Goal: Transaction & Acquisition: Purchase product/service

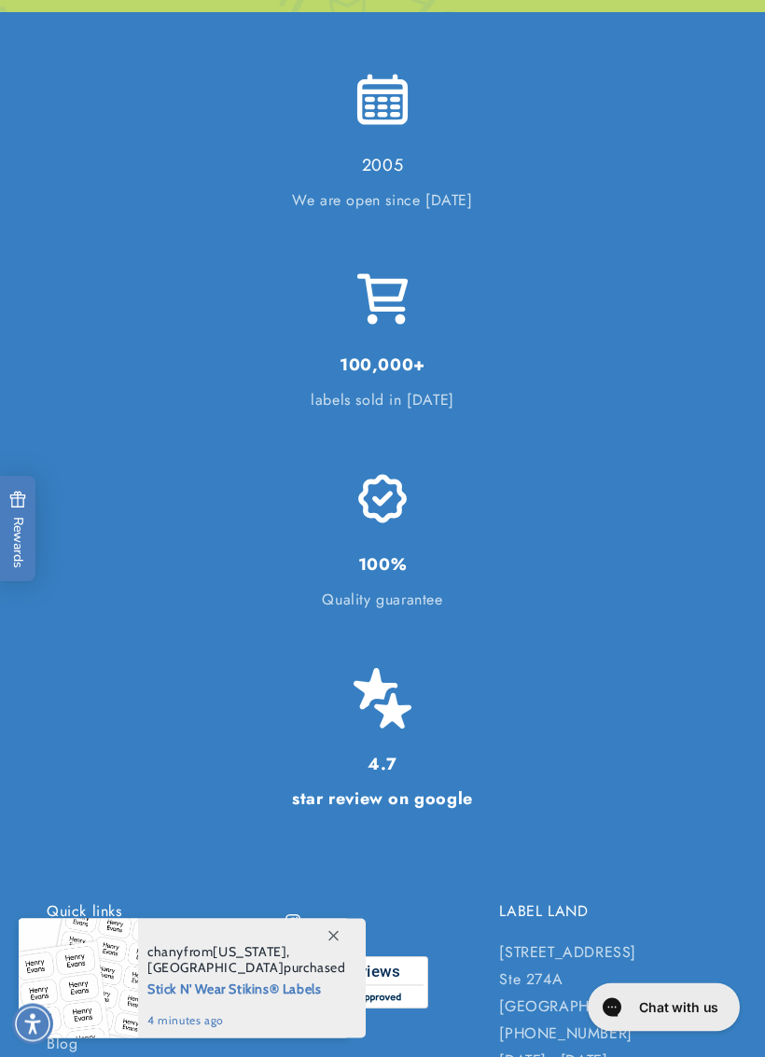
scroll to position [5595, 0]
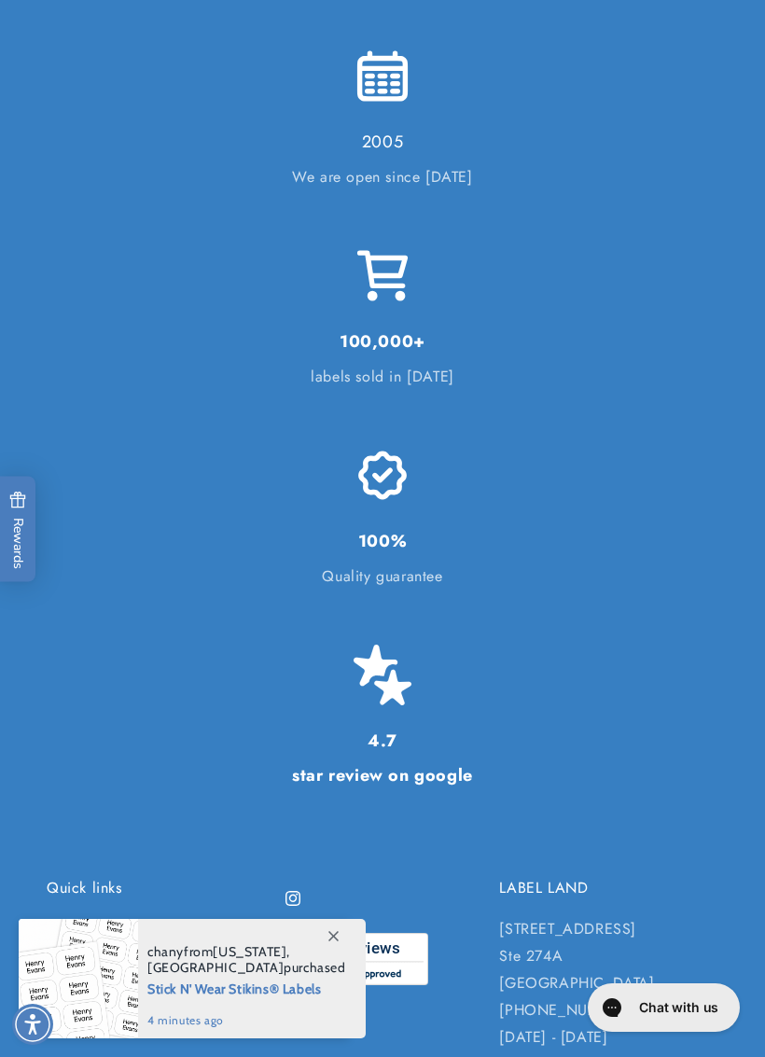
click at [328, 928] on span at bounding box center [333, 936] width 34 height 34
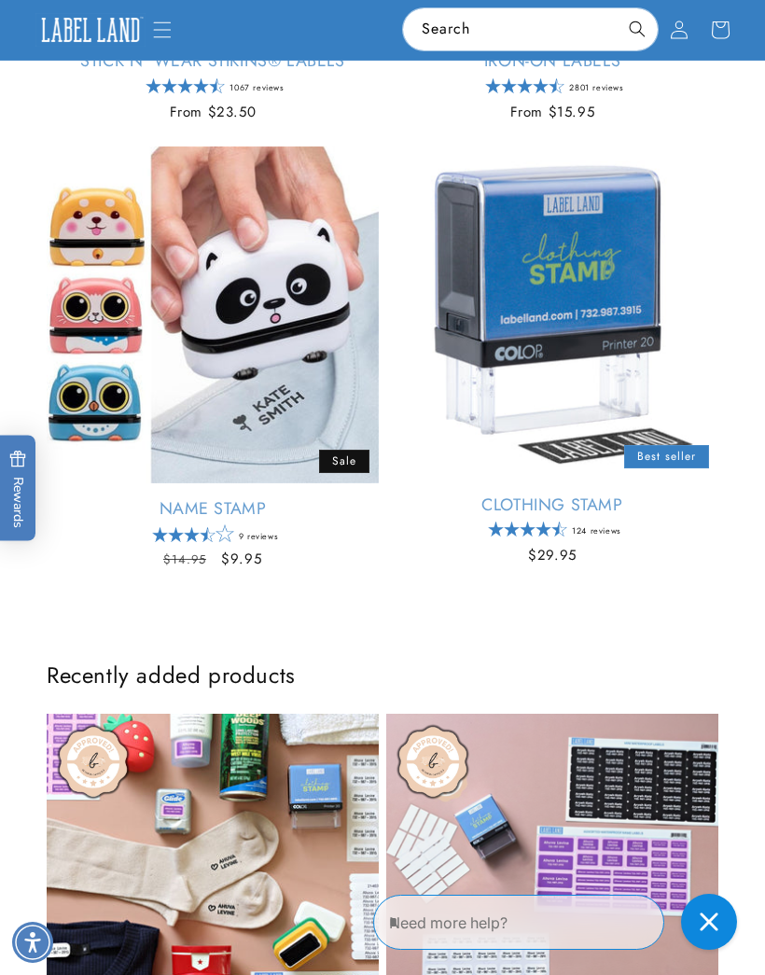
scroll to position [833, 0]
click at [312, 499] on link "Name Stamp" at bounding box center [213, 509] width 332 height 21
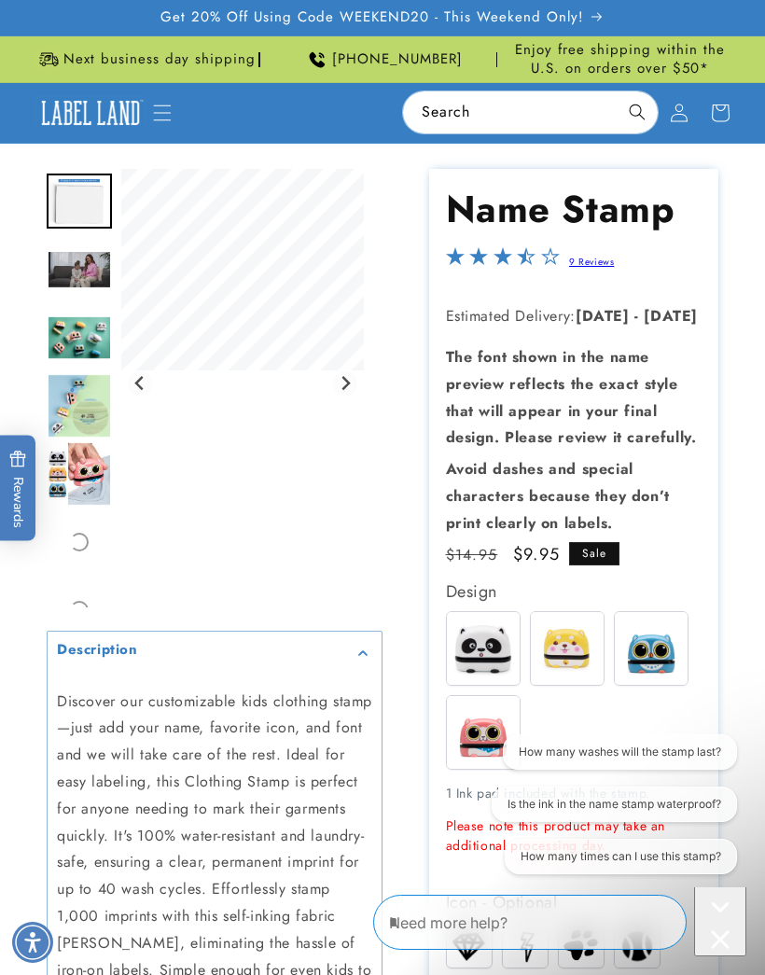
click at [356, 385] on button "Next slide" at bounding box center [345, 383] width 25 height 25
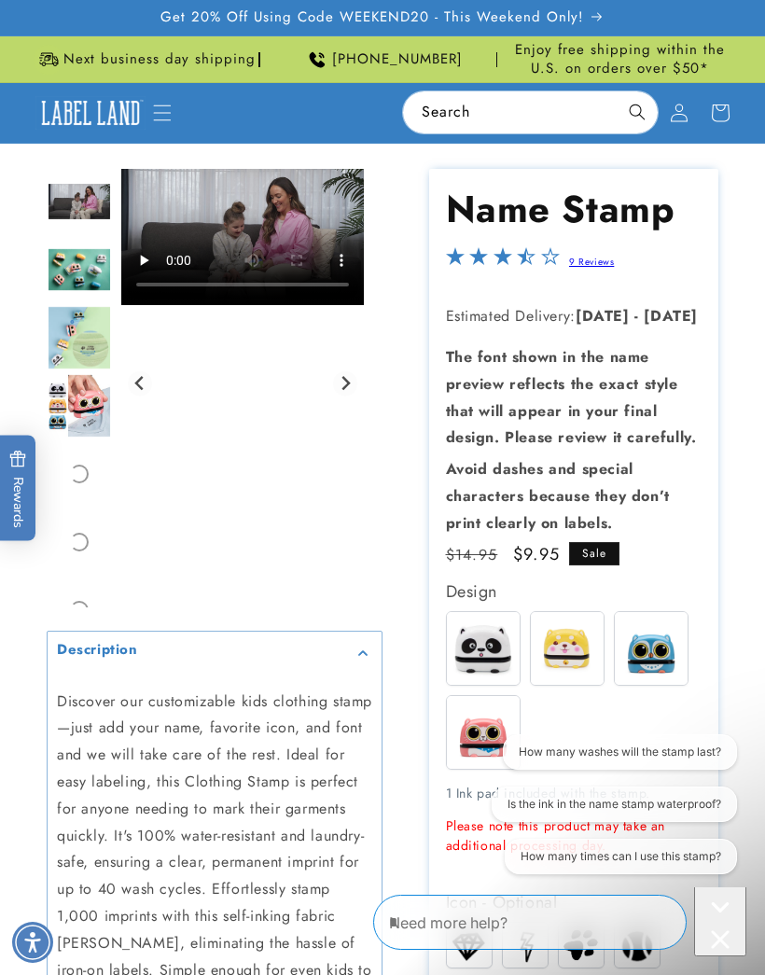
click at [357, 388] on button "Next slide" at bounding box center [345, 383] width 25 height 25
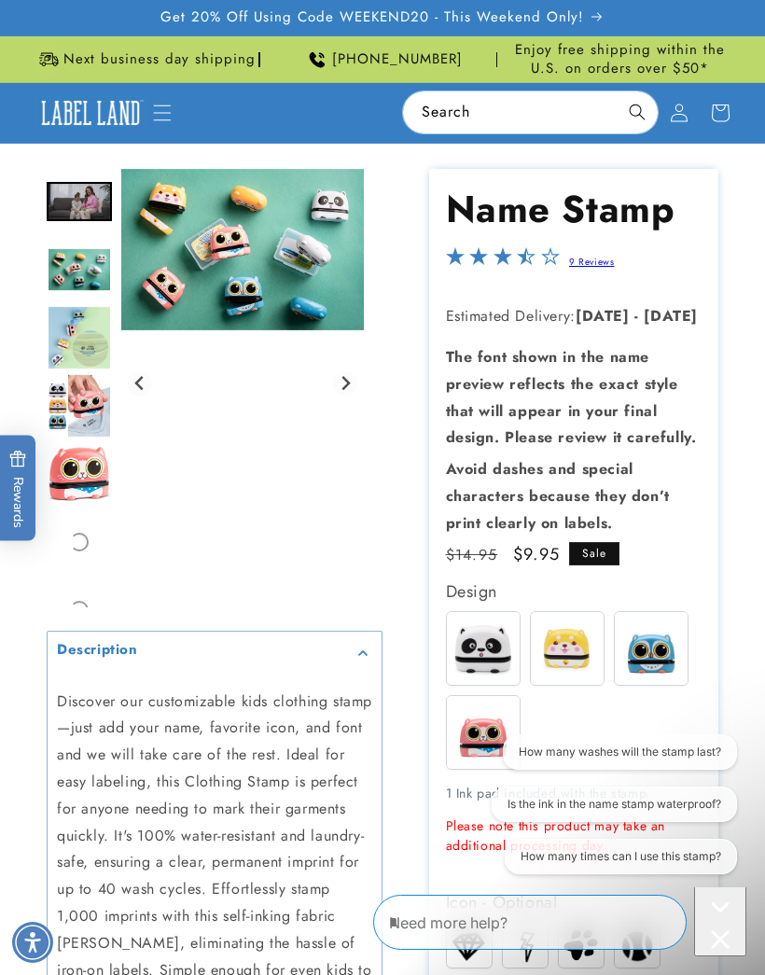
click at [358, 370] on div "Gallery Viewer" at bounding box center [242, 383] width 243 height 429
click at [363, 377] on div "Gallery Viewer" at bounding box center [242, 383] width 243 height 429
click at [353, 385] on icon "Next slide" at bounding box center [345, 383] width 15 height 15
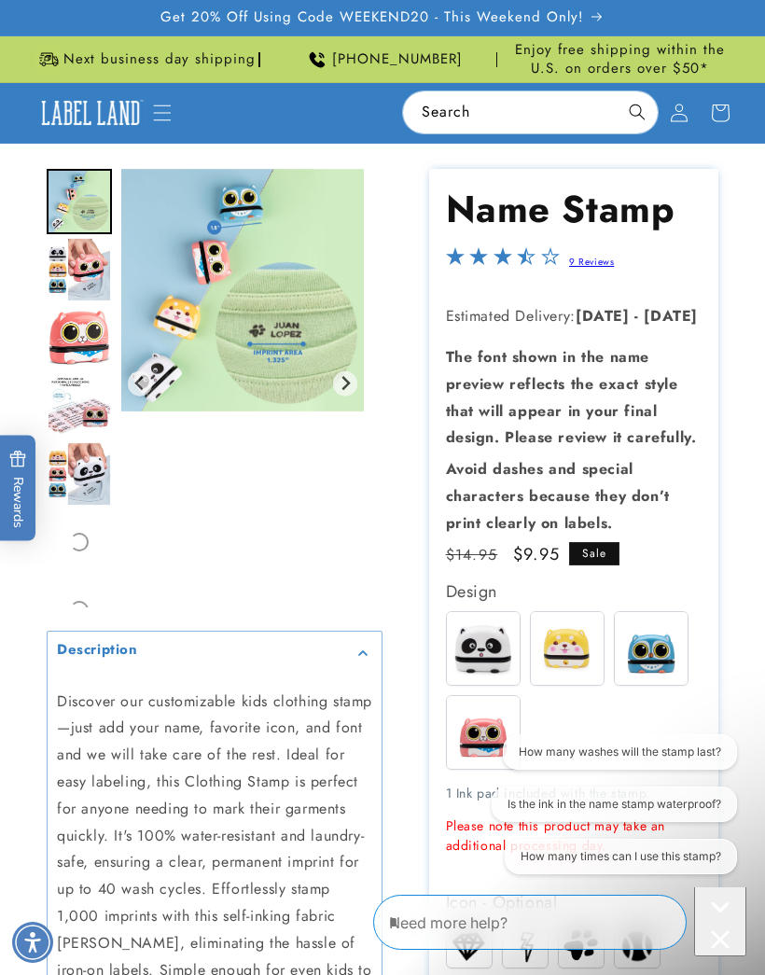
click at [351, 391] on button "Next slide" at bounding box center [345, 383] width 25 height 25
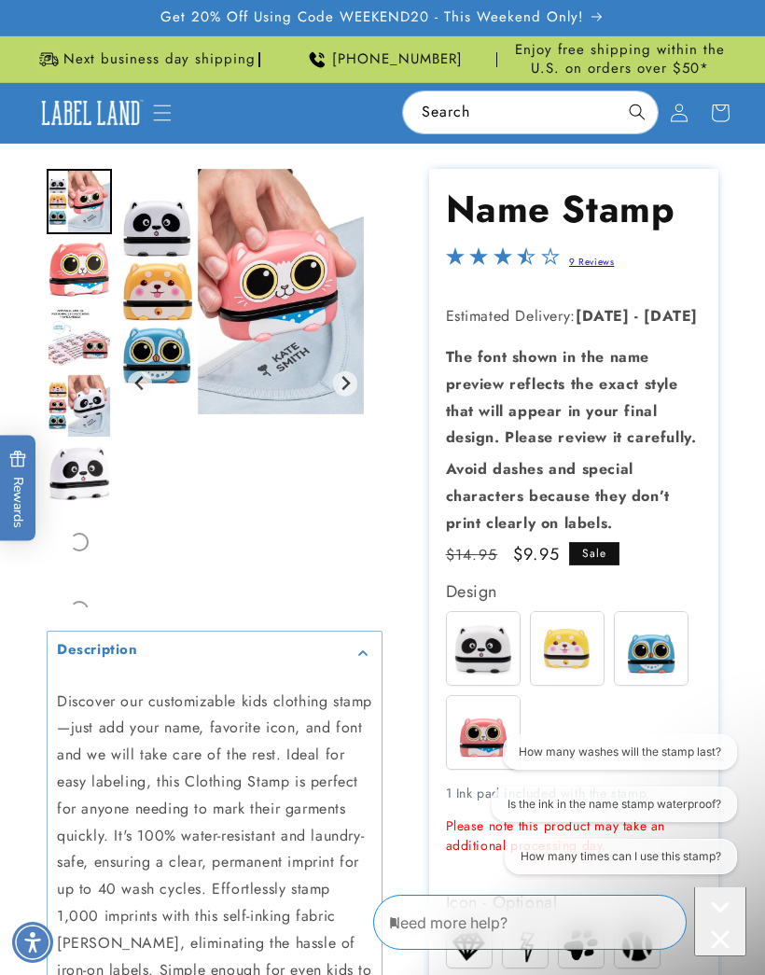
click at [356, 392] on img "Gallery Viewer" at bounding box center [242, 291] width 243 height 245
click at [355, 397] on img "Gallery Viewer" at bounding box center [242, 291] width 243 height 245
click at [361, 379] on img "Gallery Viewer" at bounding box center [242, 291] width 243 height 245
click at [356, 382] on button "Next slide" at bounding box center [345, 383] width 25 height 25
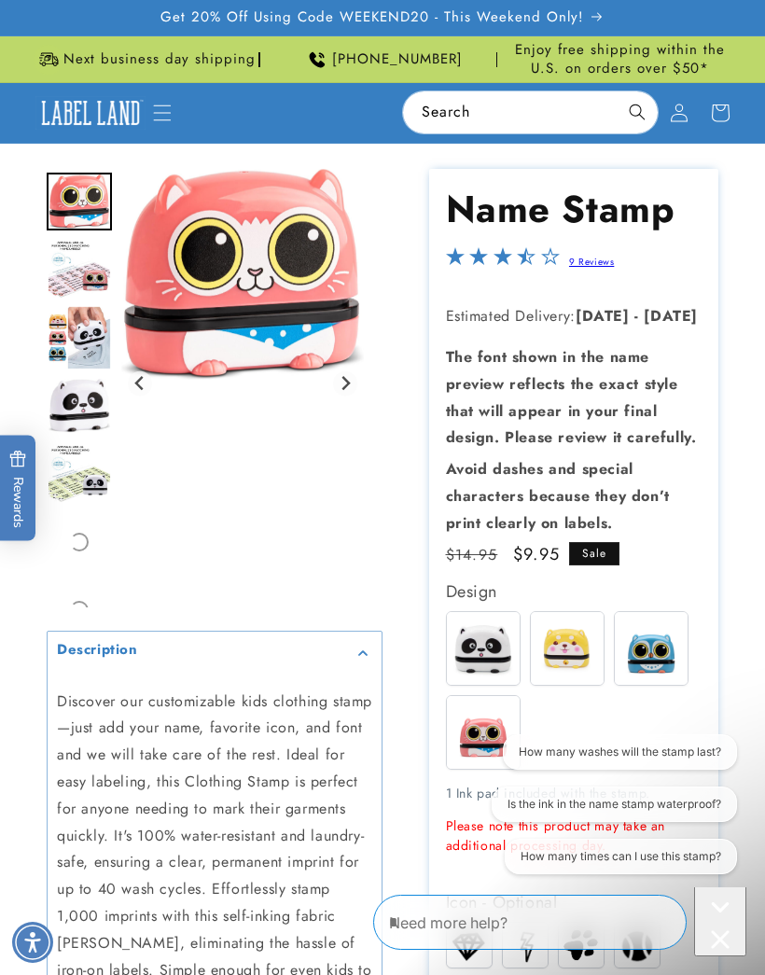
click at [361, 378] on img "Gallery Viewer" at bounding box center [242, 274] width 243 height 211
click at [471, 653] on img at bounding box center [483, 648] width 73 height 73
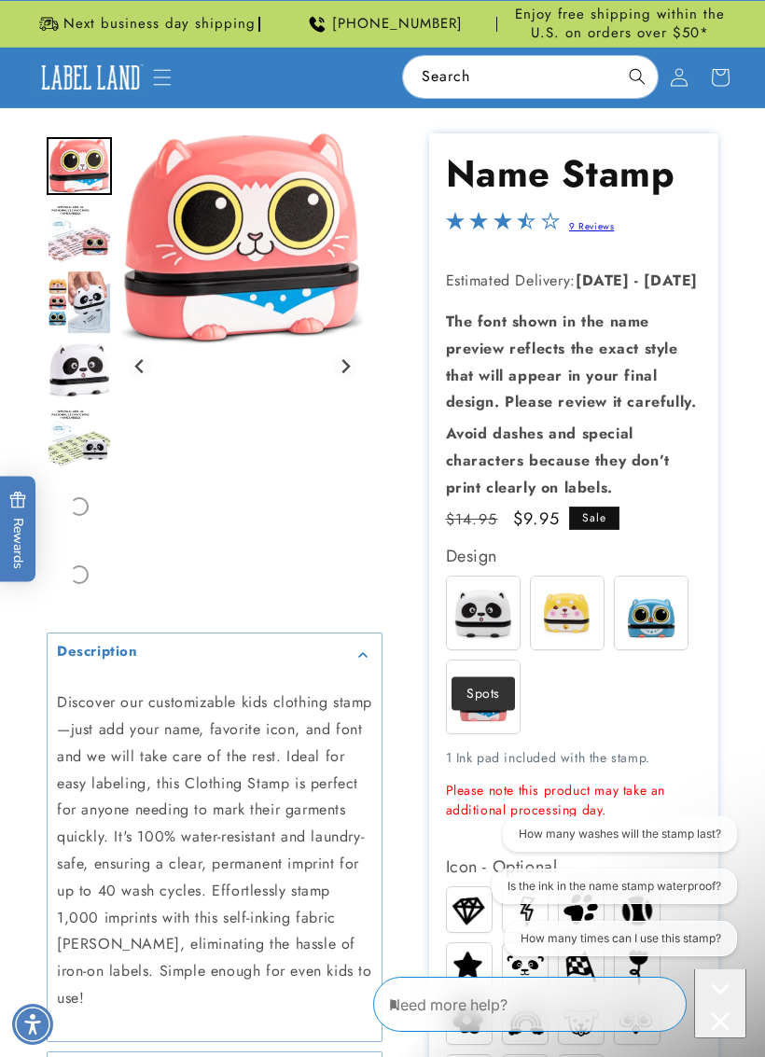
scroll to position [36, 0]
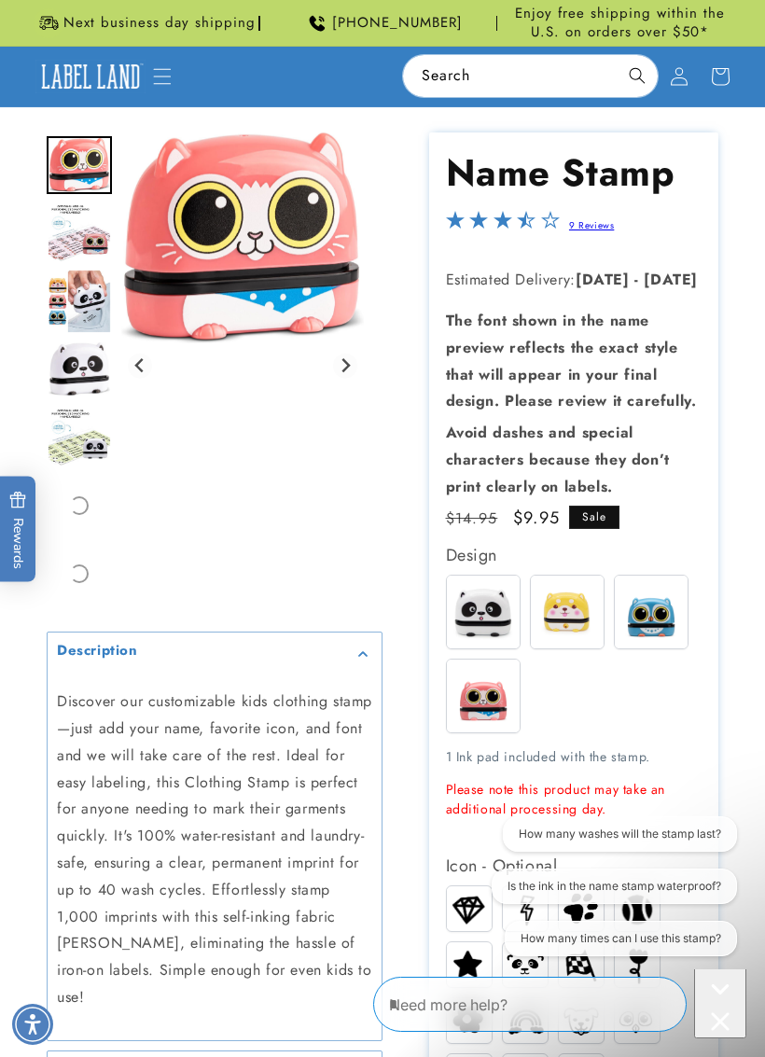
click at [553, 631] on img at bounding box center [567, 612] width 73 height 73
click at [656, 618] on img at bounding box center [651, 612] width 73 height 73
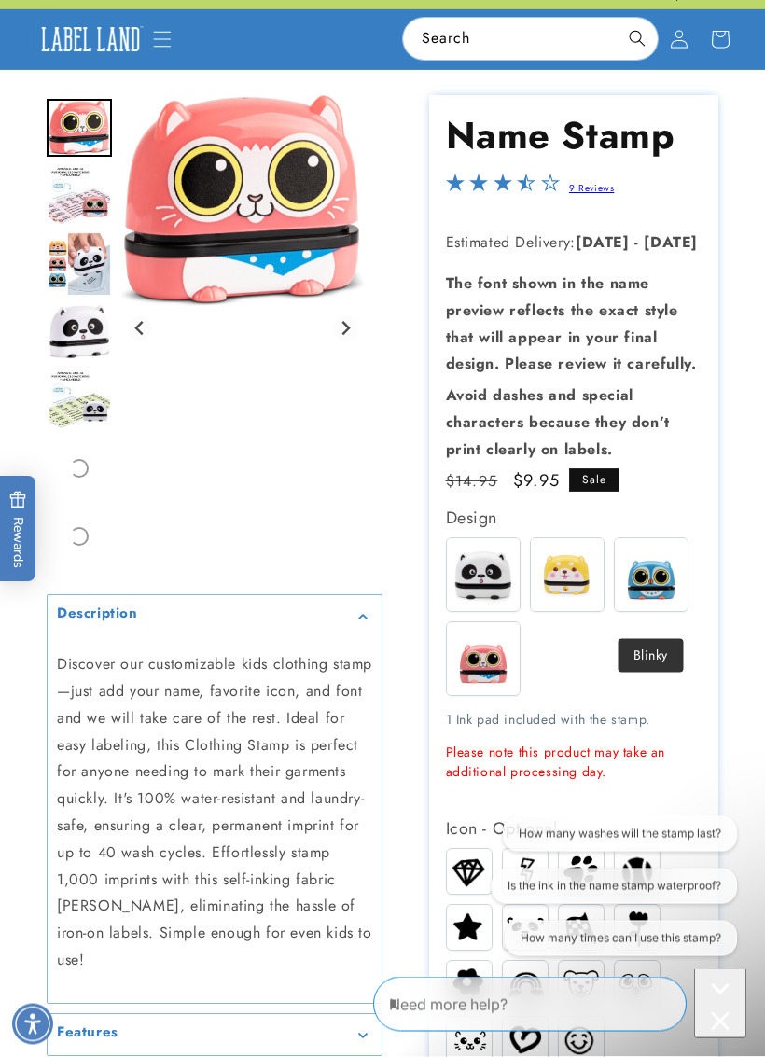
scroll to position [74, 0]
click at [482, 689] on img at bounding box center [483, 658] width 73 height 73
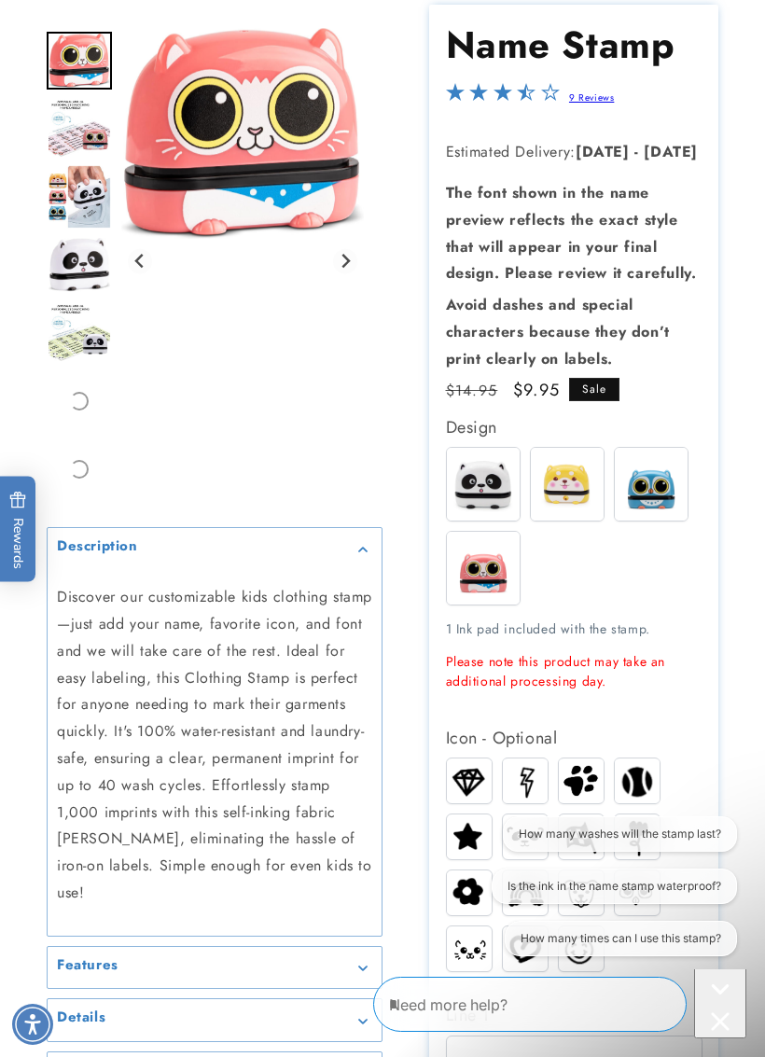
scroll to position [170, 0]
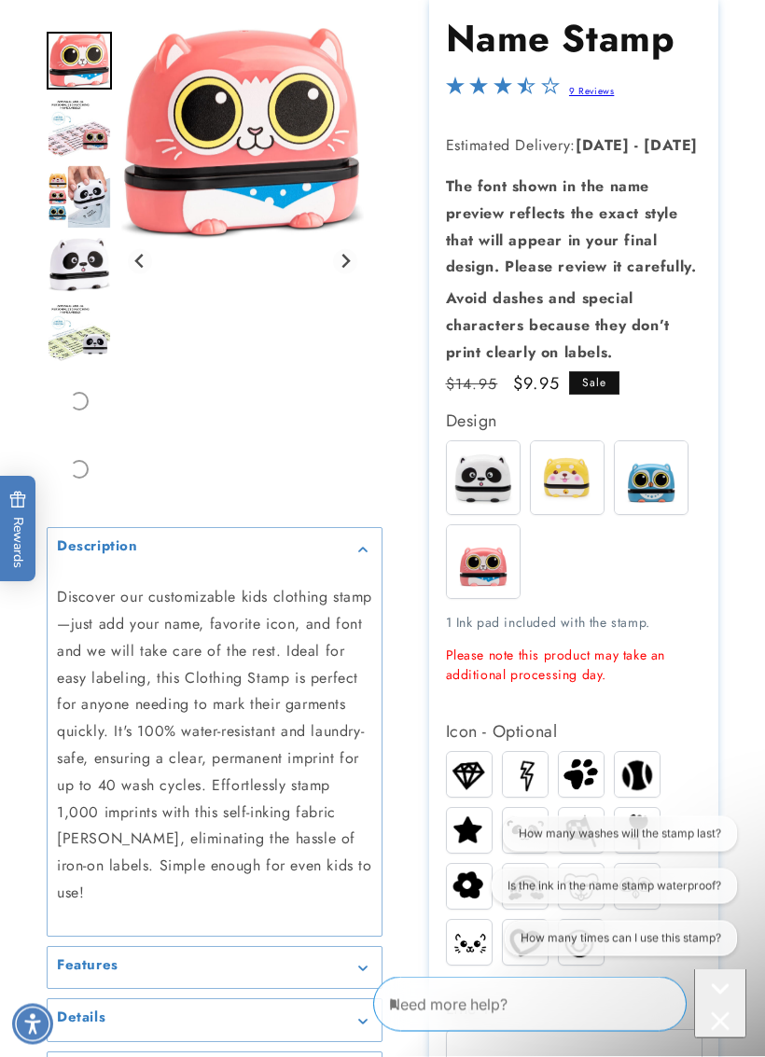
click at [640, 496] on img at bounding box center [651, 478] width 73 height 73
click at [642, 507] on img at bounding box center [651, 477] width 73 height 73
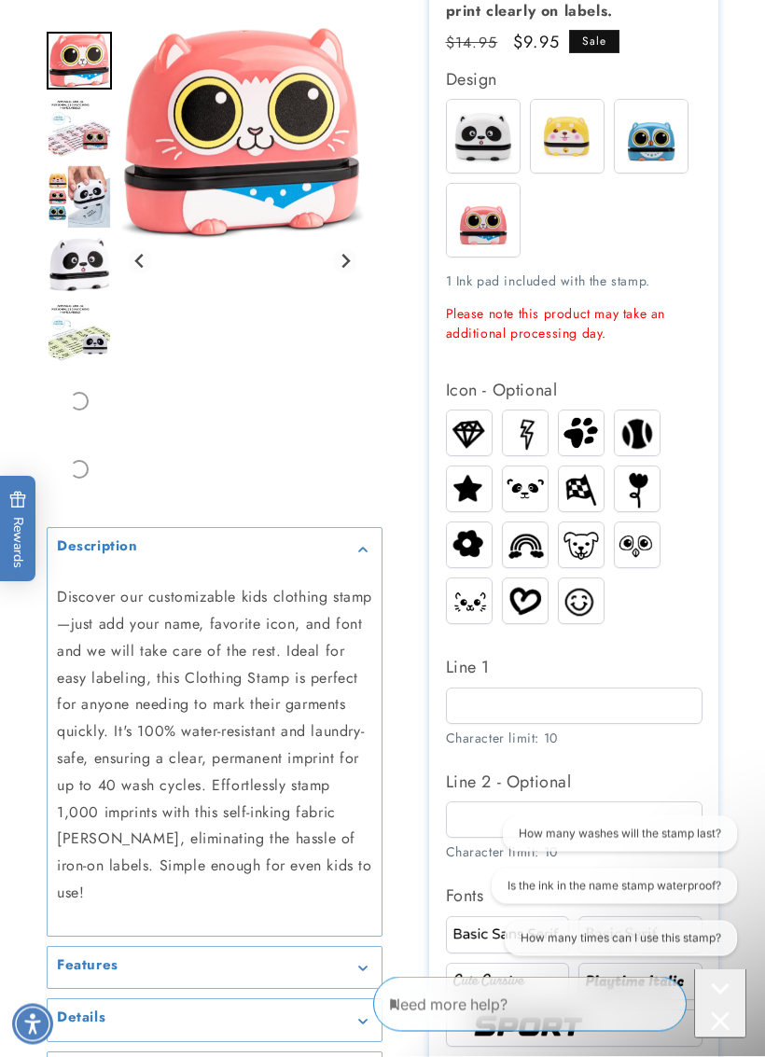
scroll to position [512, 0]
click at [526, 499] on img at bounding box center [525, 489] width 45 height 35
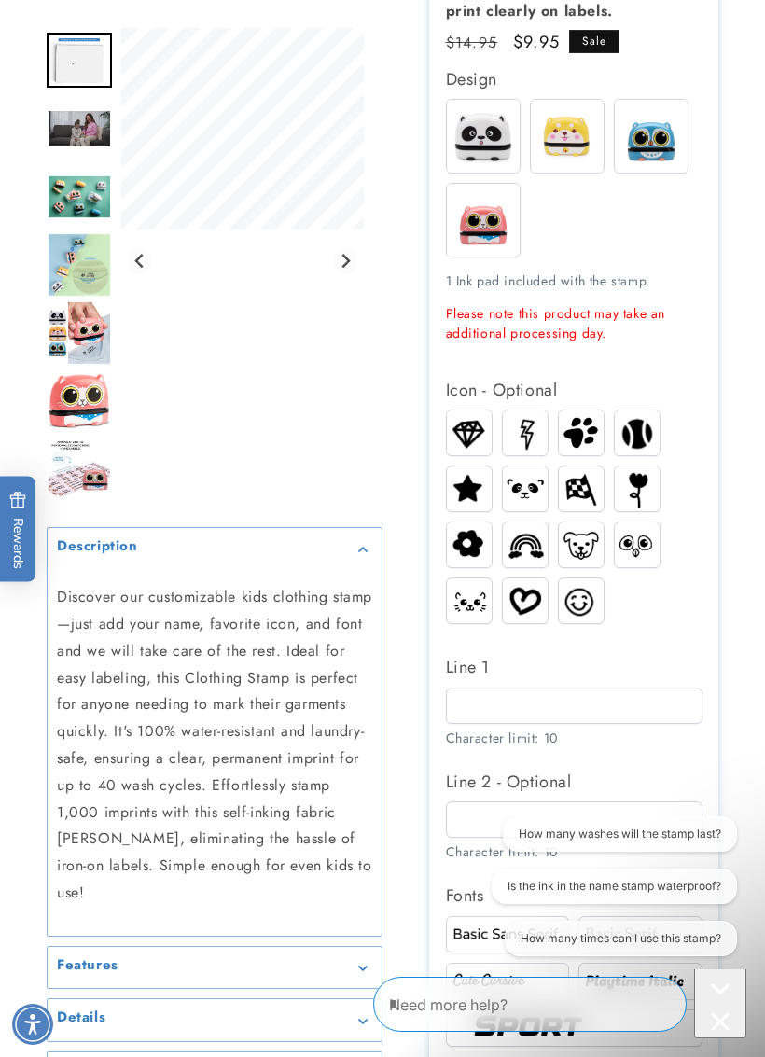
click at [590, 501] on img at bounding box center [581, 489] width 45 height 39
click at [530, 491] on img at bounding box center [525, 489] width 45 height 35
click at [580, 556] on img at bounding box center [581, 545] width 45 height 34
click at [634, 556] on img at bounding box center [637, 545] width 45 height 35
click at [574, 617] on img at bounding box center [581, 601] width 45 height 40
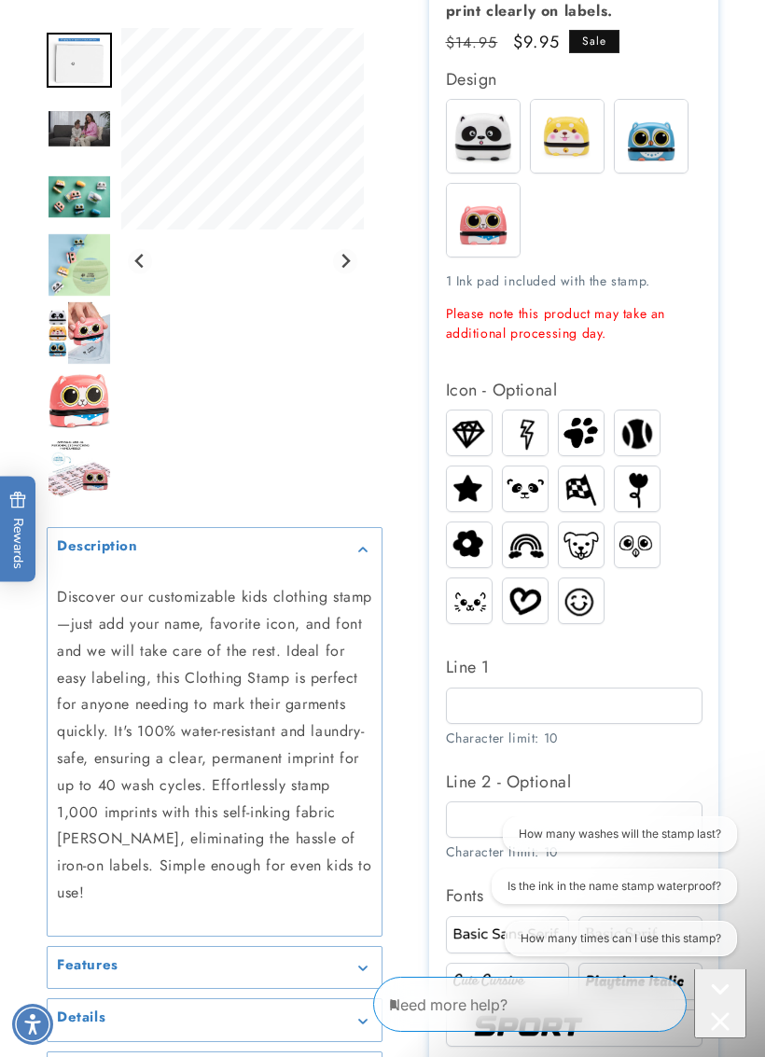
click at [522, 615] on img at bounding box center [525, 600] width 45 height 35
click at [479, 616] on img at bounding box center [469, 601] width 45 height 29
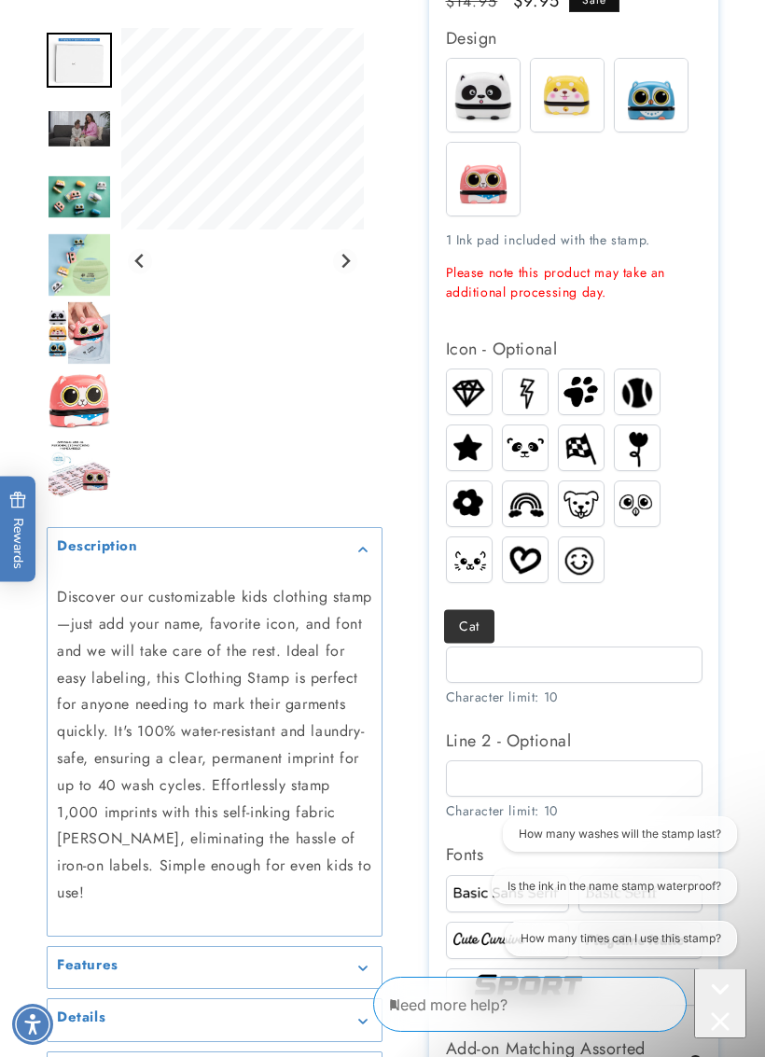
scroll to position [559, 0]
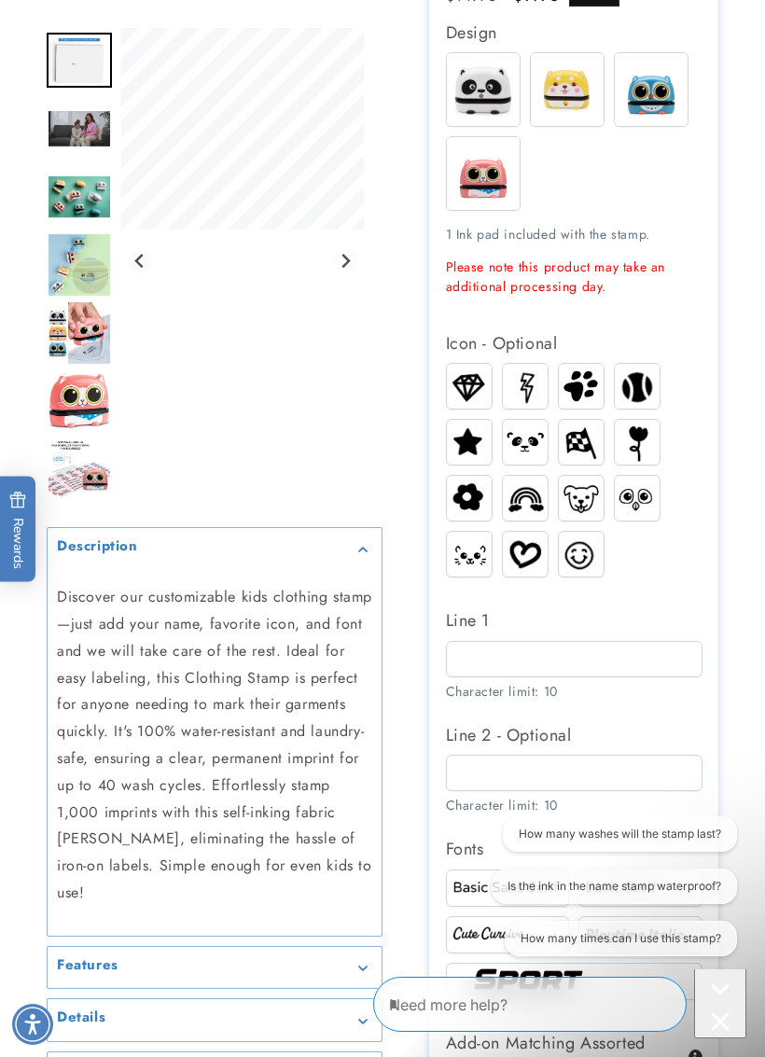
click at [626, 623] on label "Line 1" at bounding box center [574, 621] width 257 height 30
click at [626, 641] on input "Line 1" at bounding box center [574, 659] width 257 height 36
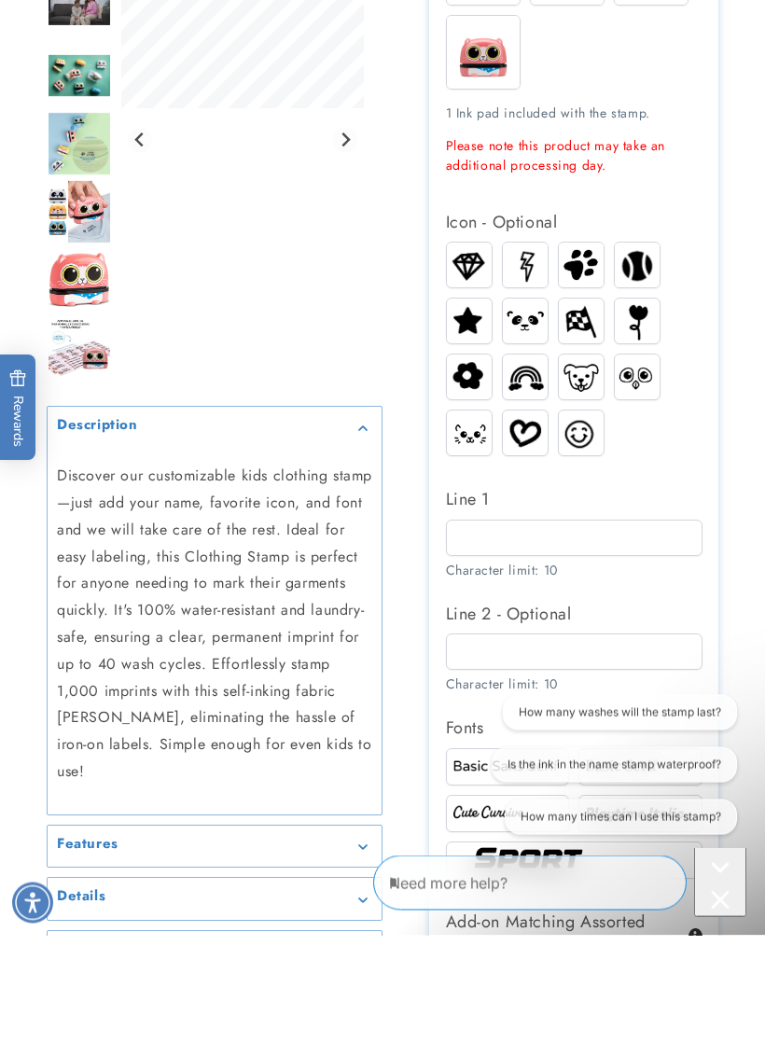
click at [741, 498] on div at bounding box center [382, 627] width 765 height 2032
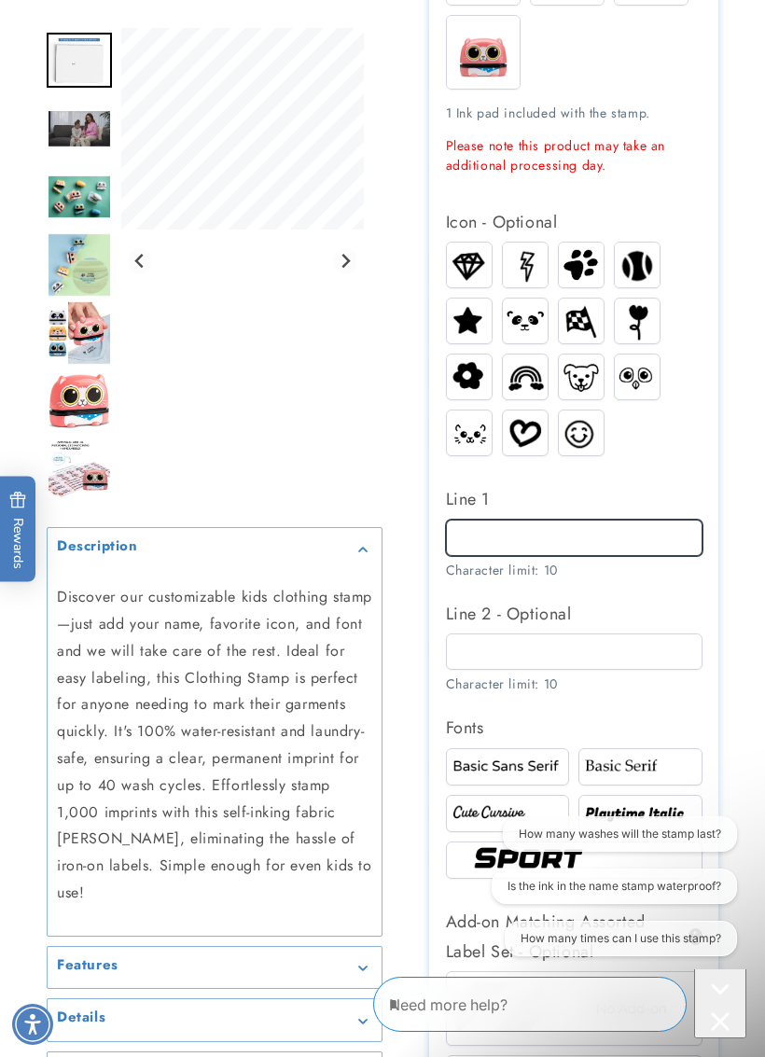
click at [533, 552] on input "Line 1" at bounding box center [574, 538] width 257 height 36
type input "*"
type input "*******"
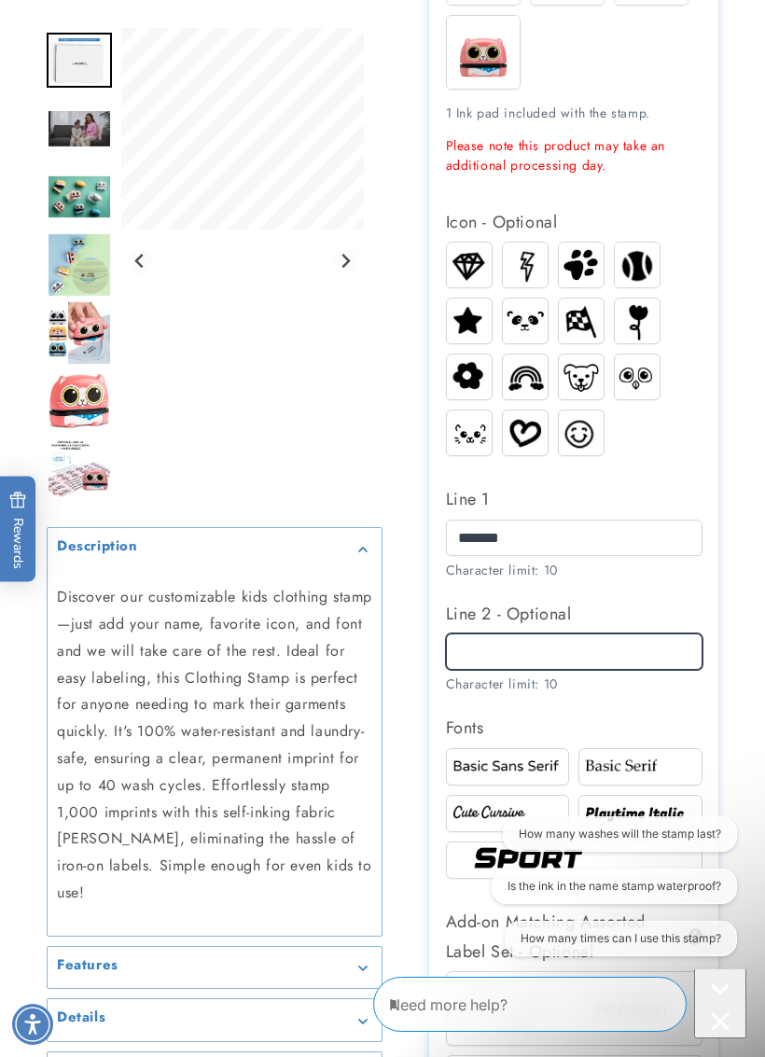
click at [615, 670] on input "Line 2 - Optional" at bounding box center [574, 652] width 257 height 36
type input "********"
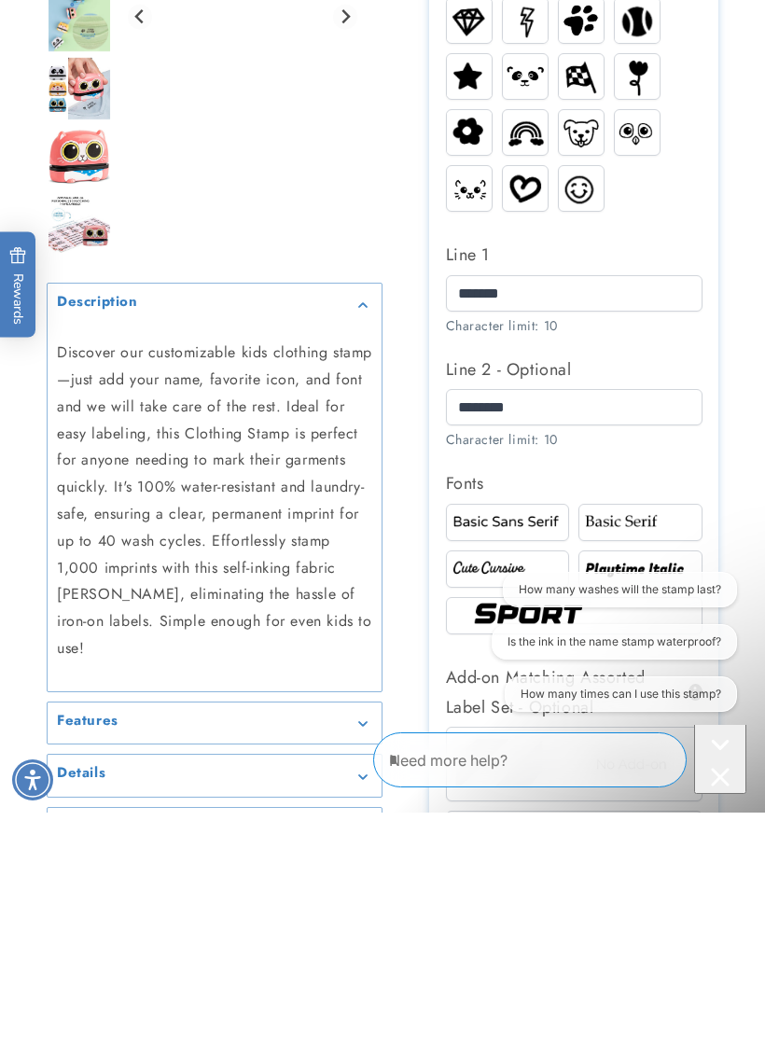
click at [552, 757] on img at bounding box center [508, 767] width 119 height 20
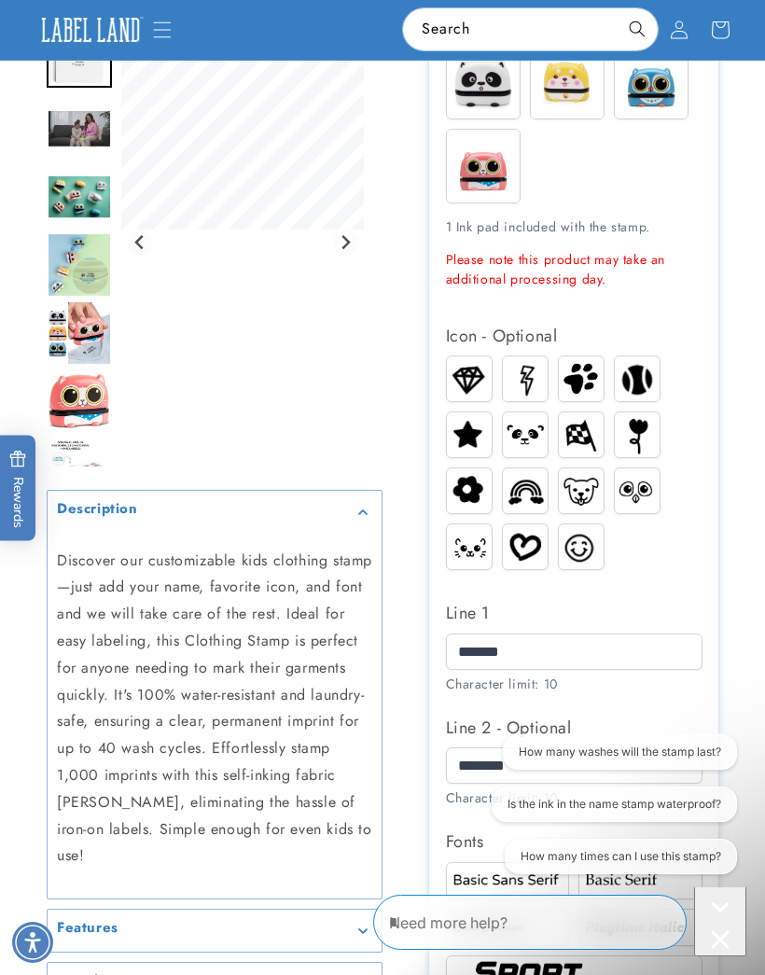
scroll to position [566, 0]
click at [520, 447] on img at bounding box center [525, 436] width 45 height 35
click at [472, 501] on img at bounding box center [469, 490] width 45 height 39
click at [474, 441] on img at bounding box center [469, 435] width 45 height 39
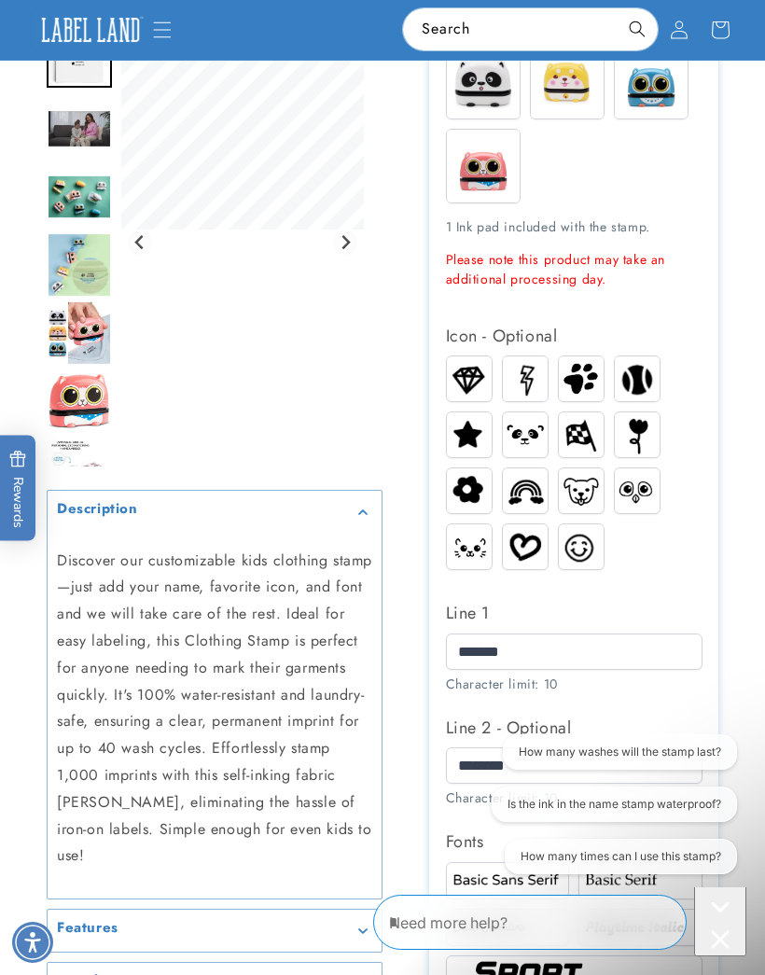
click at [582, 566] on img at bounding box center [581, 547] width 45 height 40
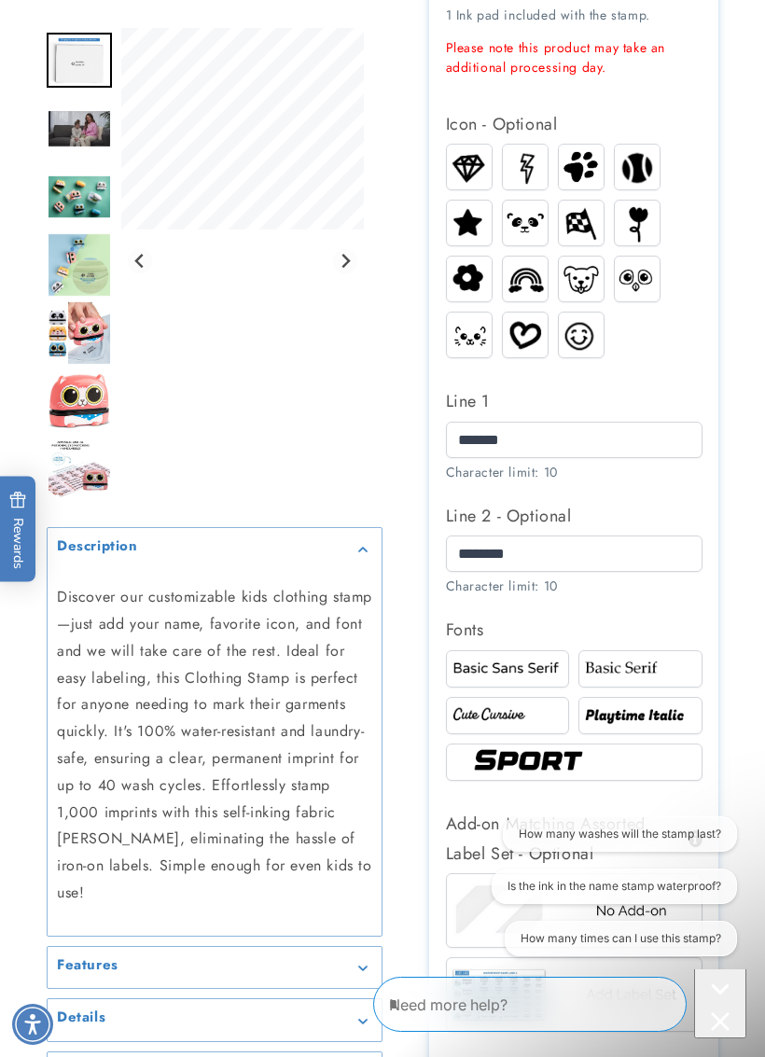
scroll to position [790, 0]
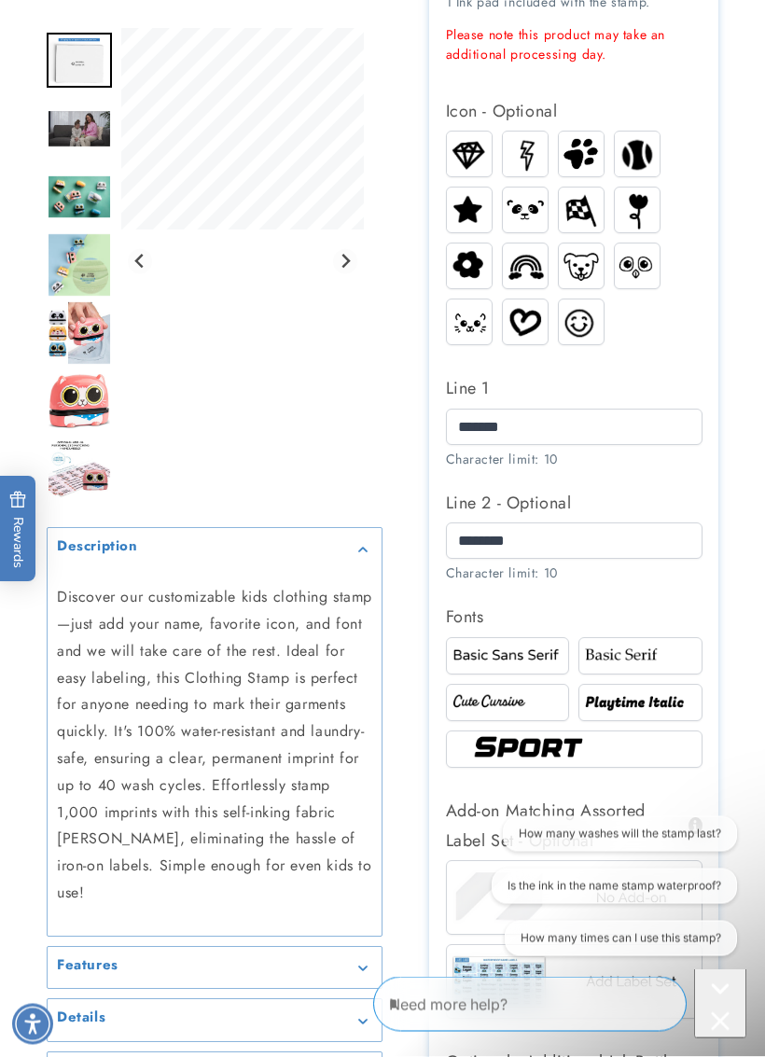
click at [674, 713] on img at bounding box center [640, 703] width 119 height 20
click at [660, 712] on img at bounding box center [640, 702] width 119 height 20
click at [659, 709] on div at bounding box center [641, 702] width 124 height 37
click at [658, 708] on div at bounding box center [641, 702] width 124 height 37
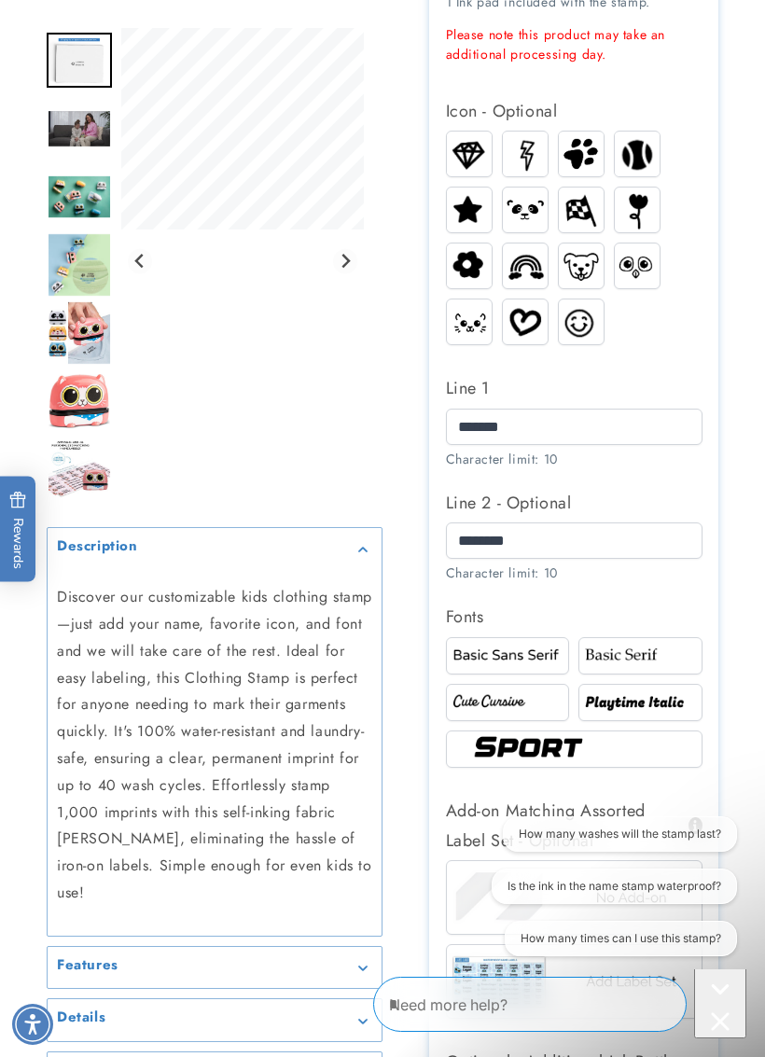
click at [536, 665] on img at bounding box center [508, 656] width 119 height 20
click at [531, 665] on img at bounding box center [508, 656] width 119 height 20
click at [659, 665] on img at bounding box center [640, 656] width 119 height 20
click at [658, 665] on img at bounding box center [640, 656] width 119 height 20
click at [515, 665] on img at bounding box center [508, 656] width 119 height 20
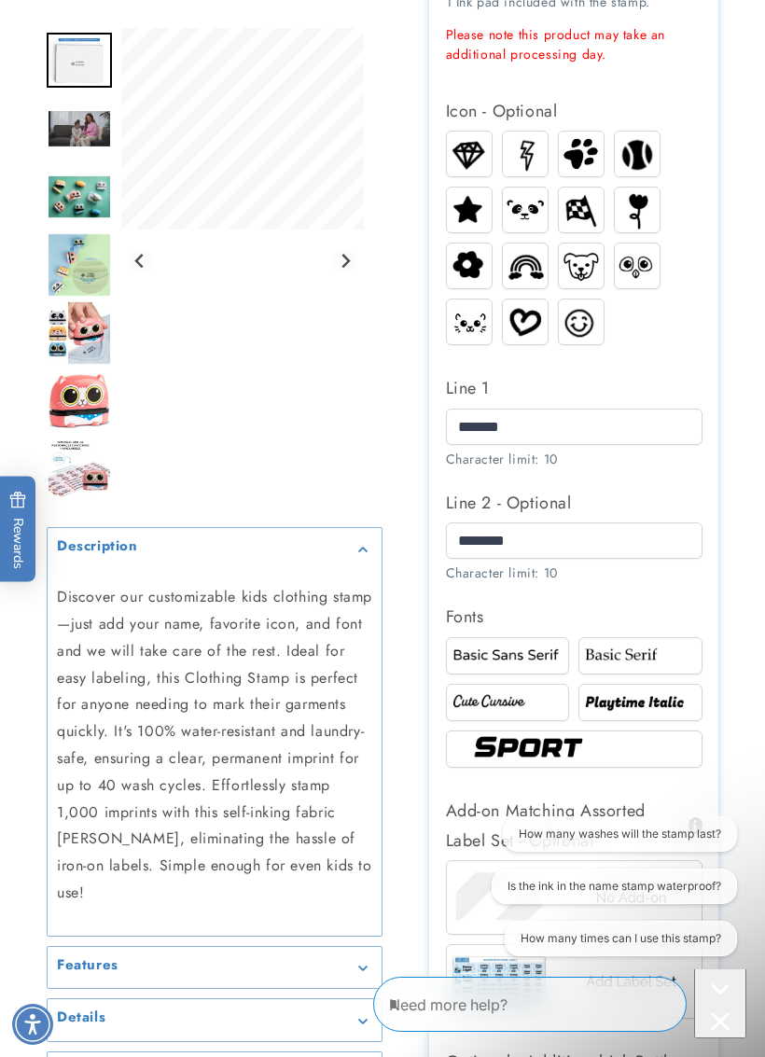
click at [515, 665] on img at bounding box center [508, 656] width 119 height 20
click at [700, 553] on input "********" at bounding box center [574, 541] width 257 height 36
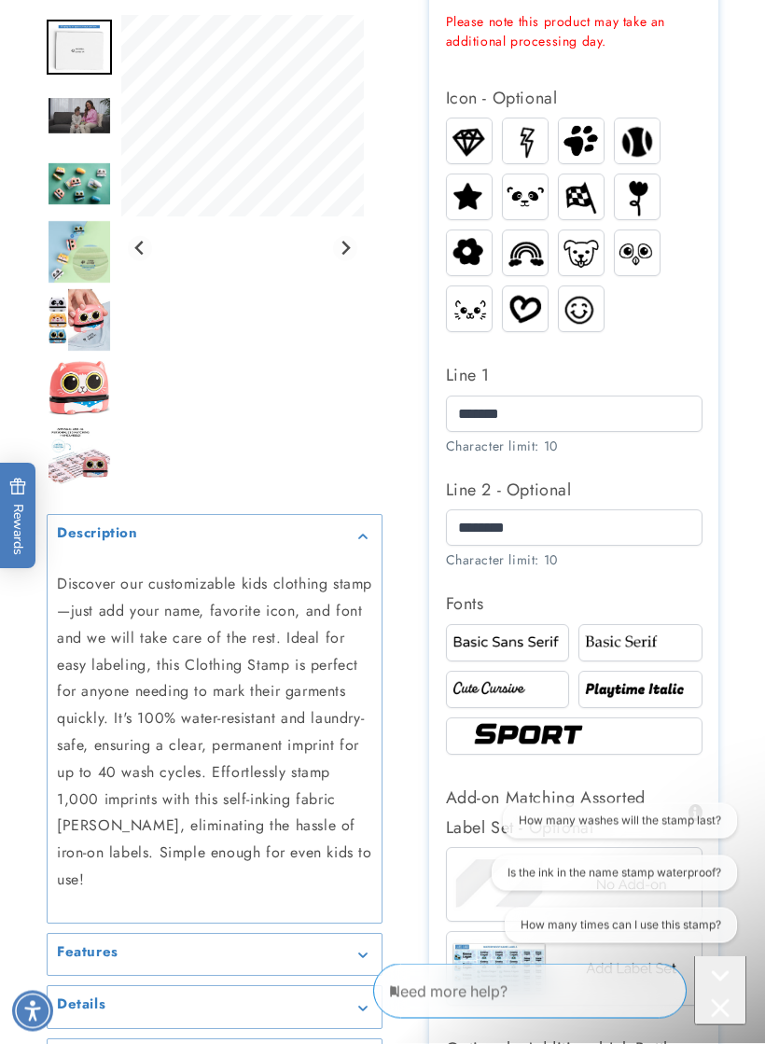
click at [729, 467] on div at bounding box center [382, 394] width 765 height 2032
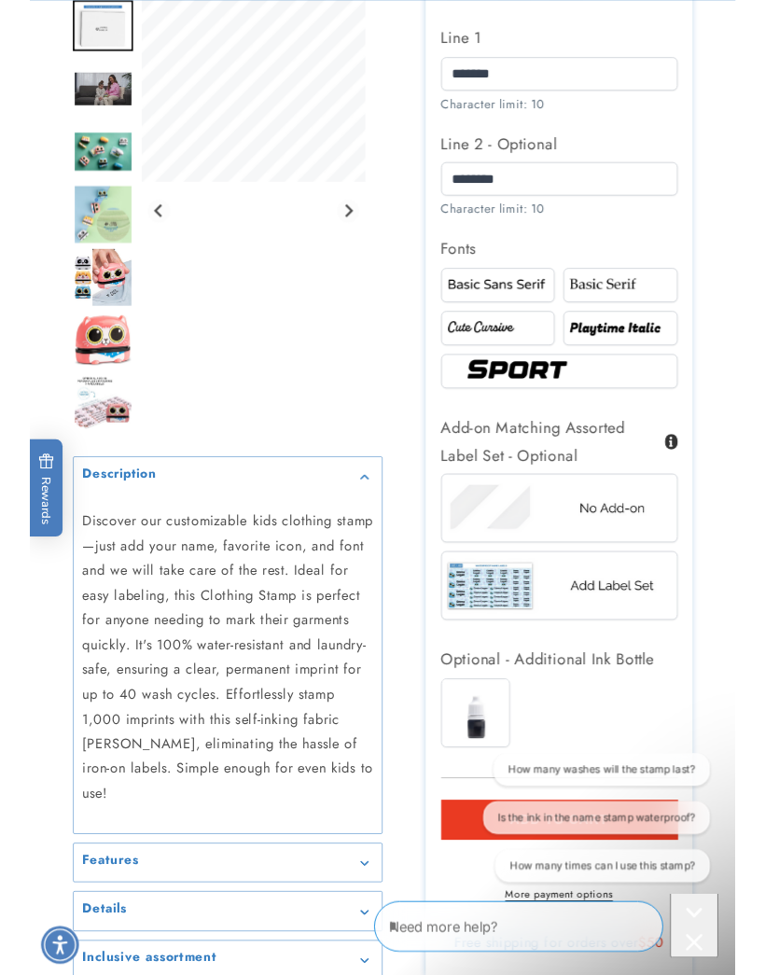
scroll to position [1136, 0]
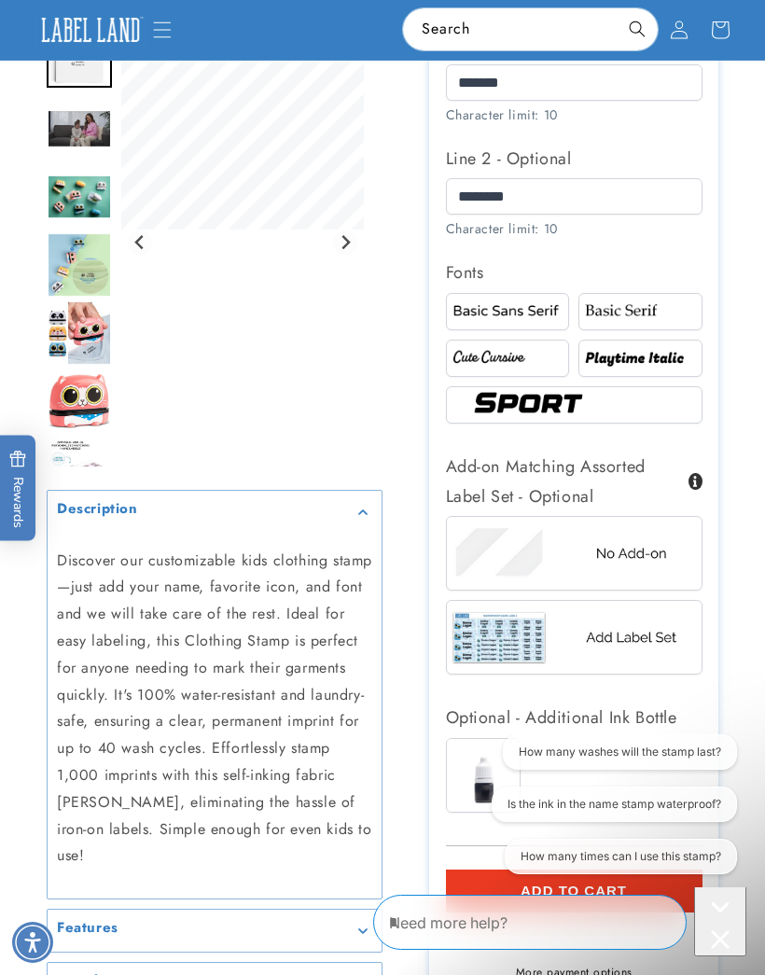
click at [662, 423] on img at bounding box center [574, 404] width 213 height 35
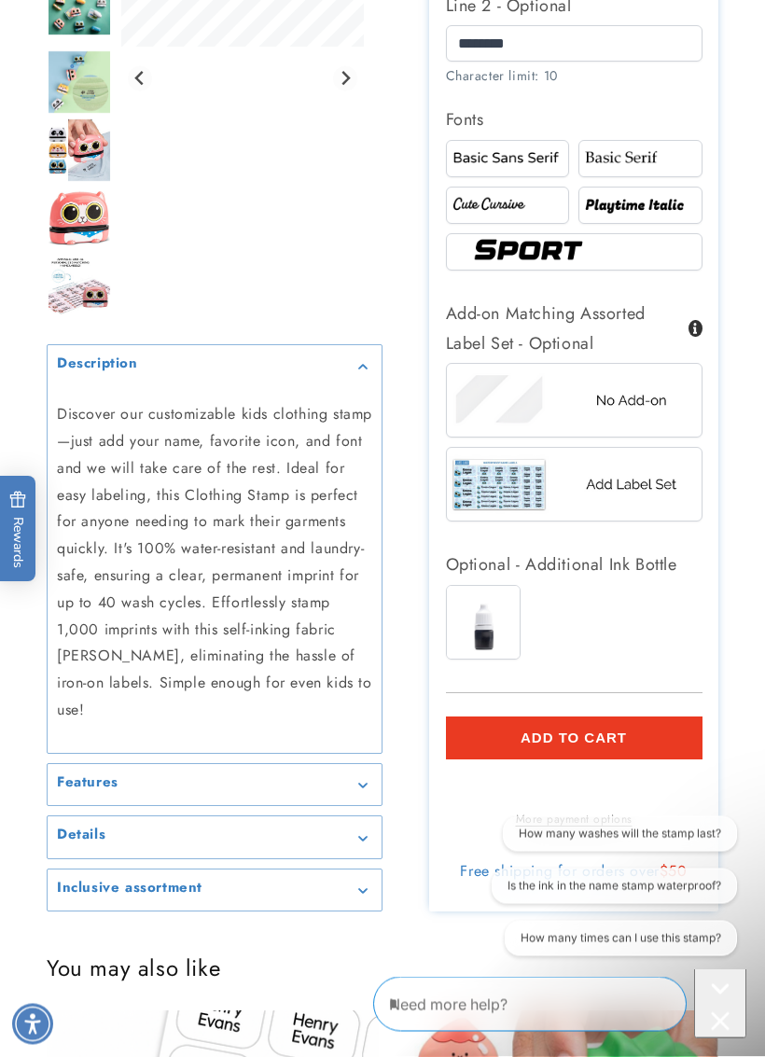
scroll to position [1290, 0]
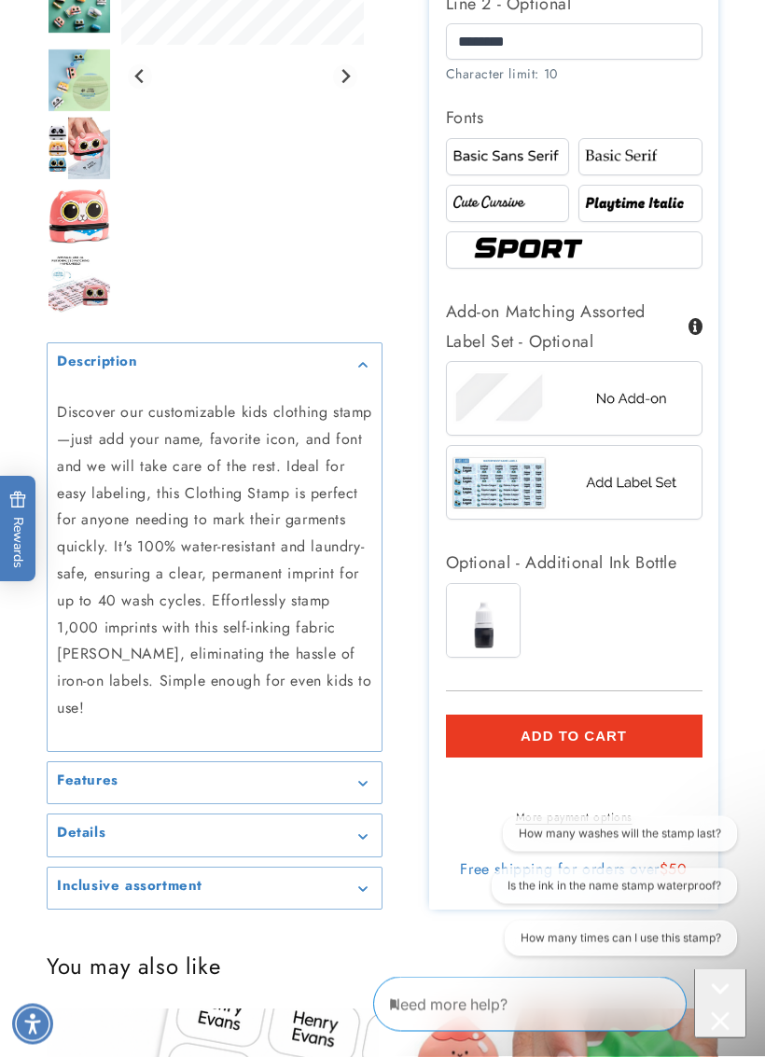
click at [579, 647] on div "Ink Bottle" at bounding box center [579, 626] width 266 height 84
click at [477, 634] on img at bounding box center [483, 621] width 73 height 73
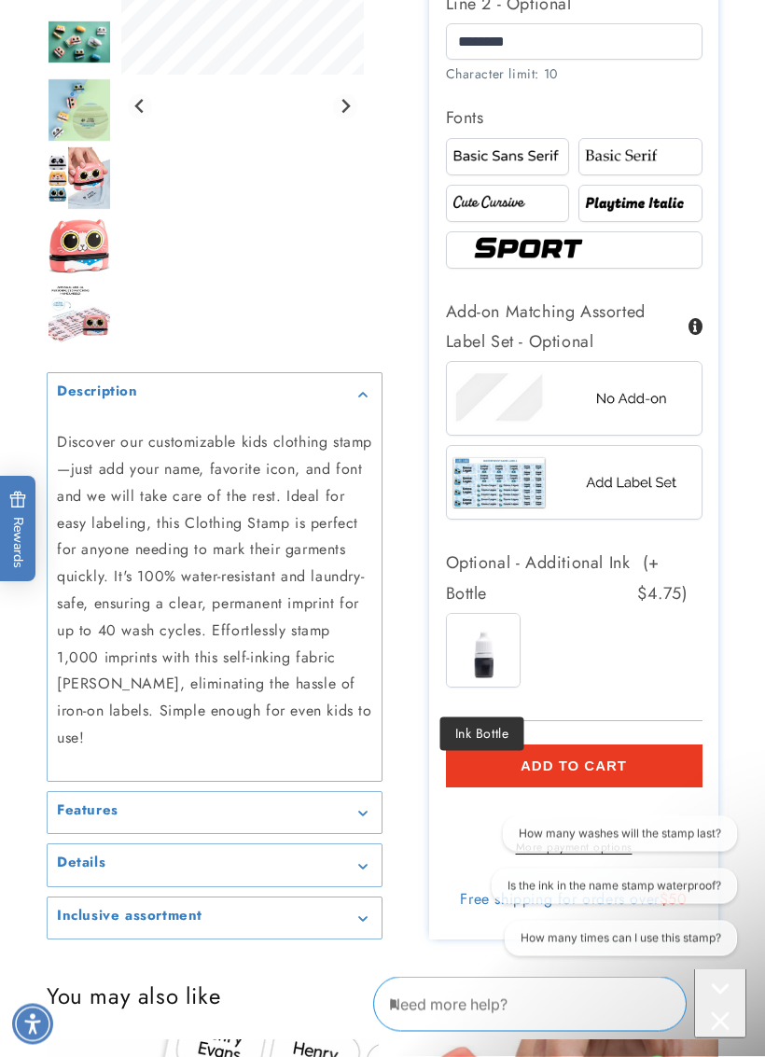
scroll to position [1291, 0]
click at [650, 785] on button "Add to cart" at bounding box center [574, 766] width 257 height 43
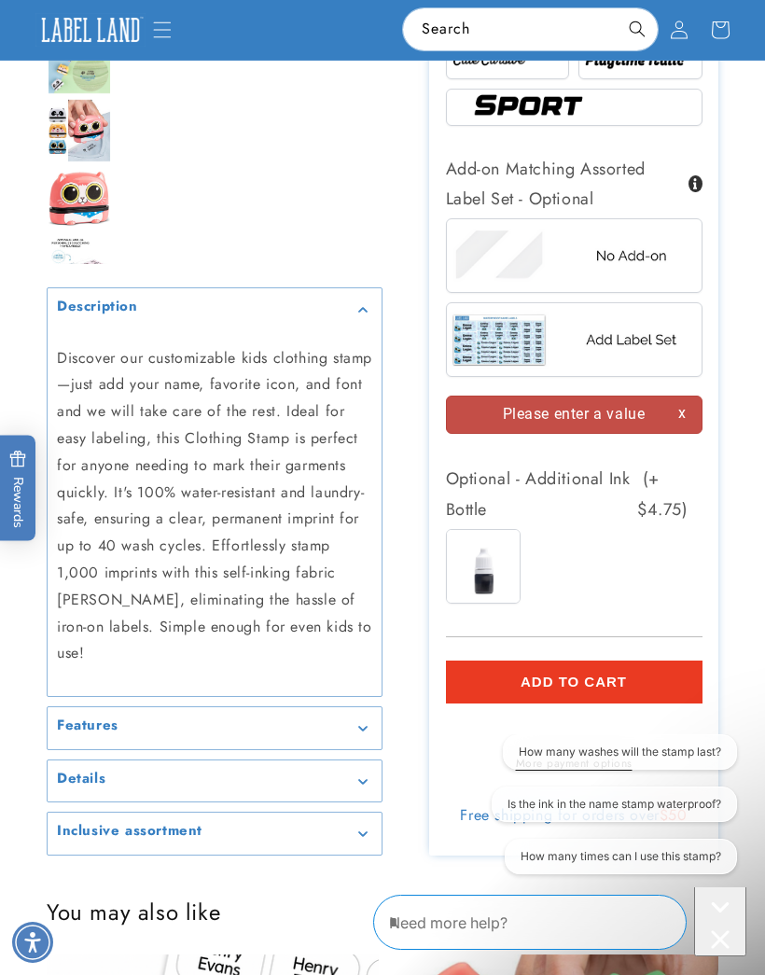
scroll to position [1433, 0]
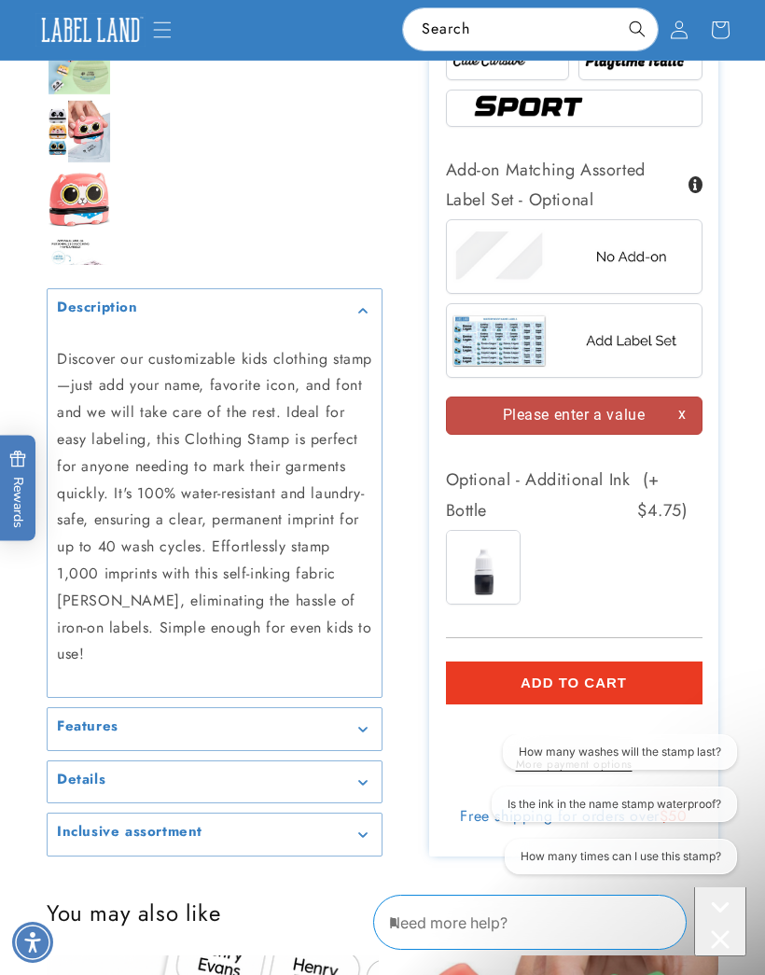
click at [674, 363] on img at bounding box center [574, 340] width 255 height 63
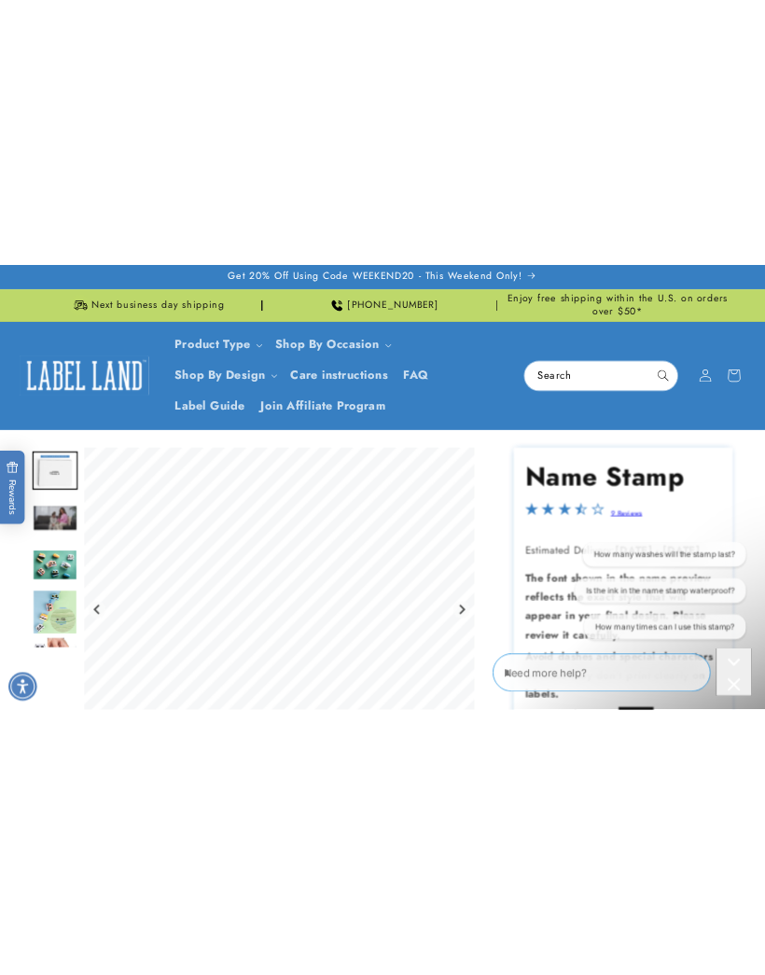
scroll to position [0, 0]
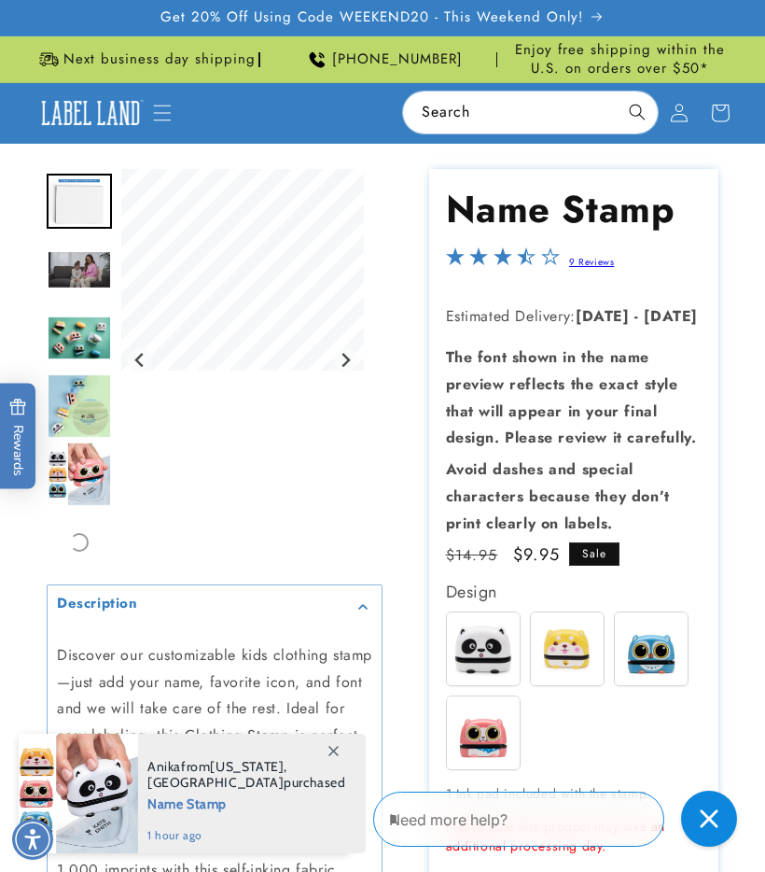
click at [86, 280] on img "Go to slide 3" at bounding box center [79, 269] width 65 height 38
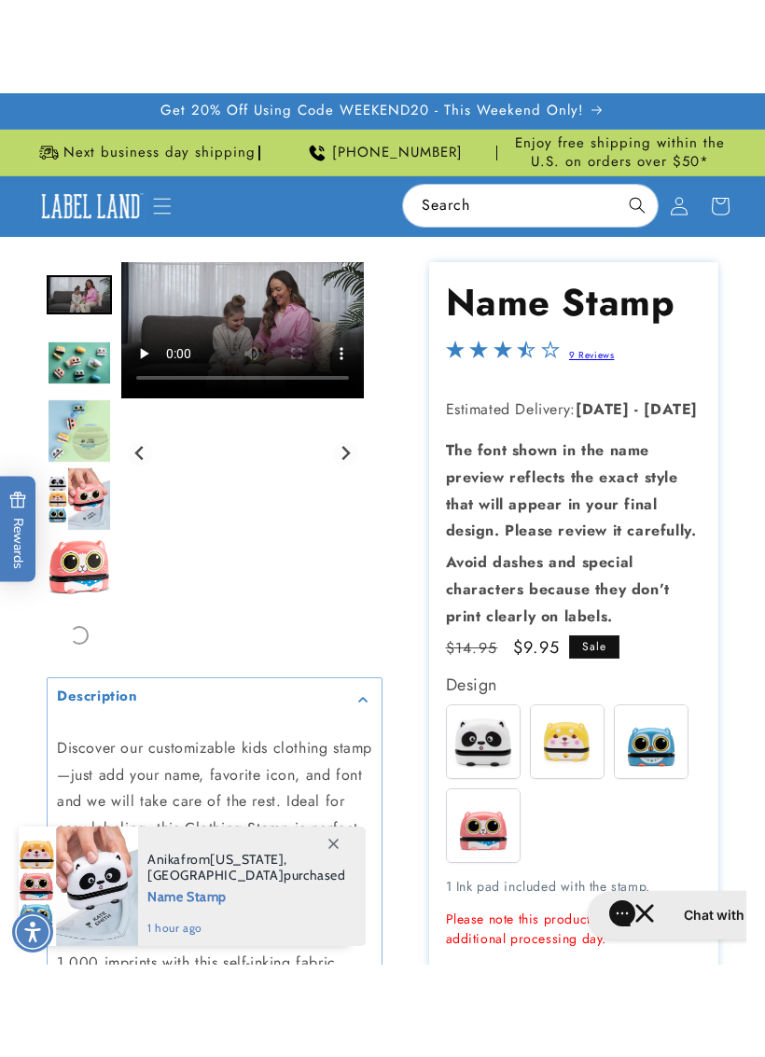
scroll to position [1, 0]
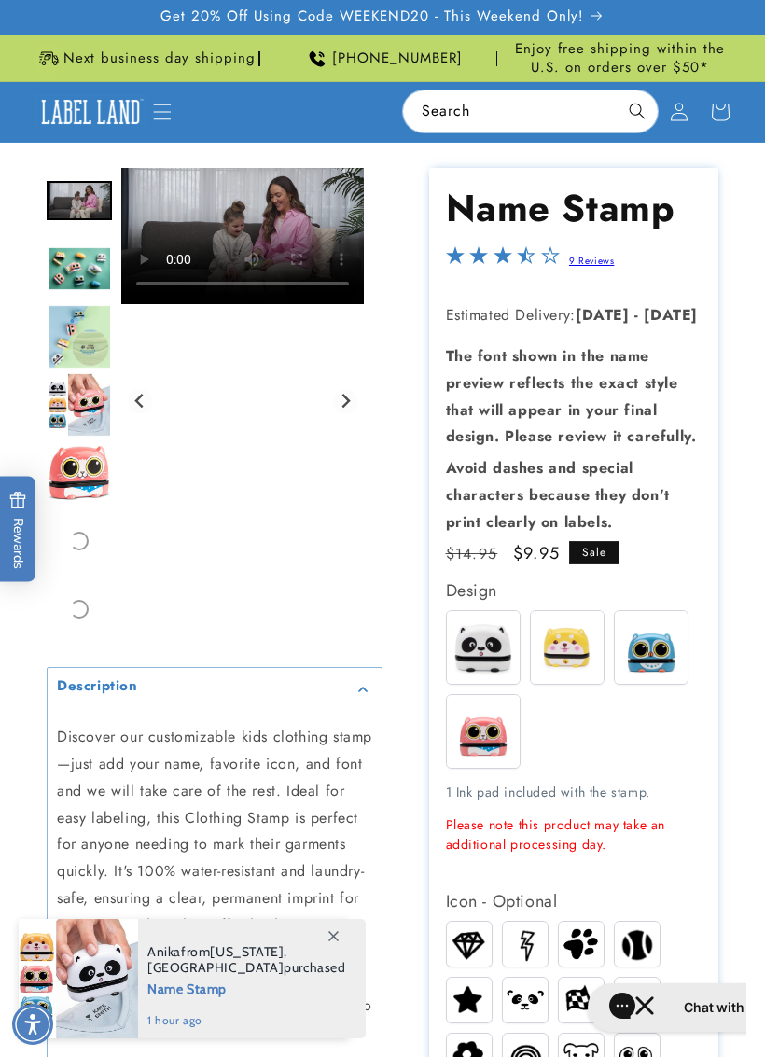
click at [244, 240] on video "Gallery Viewer" at bounding box center [242, 236] width 243 height 136
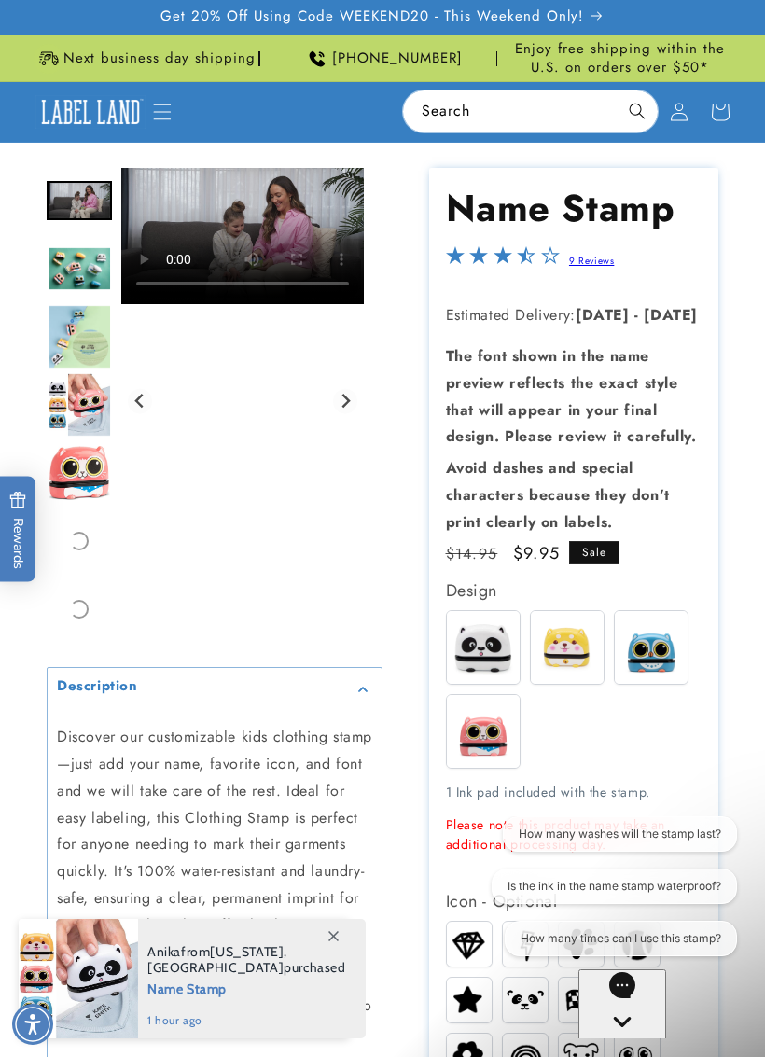
scroll to position [0, 0]
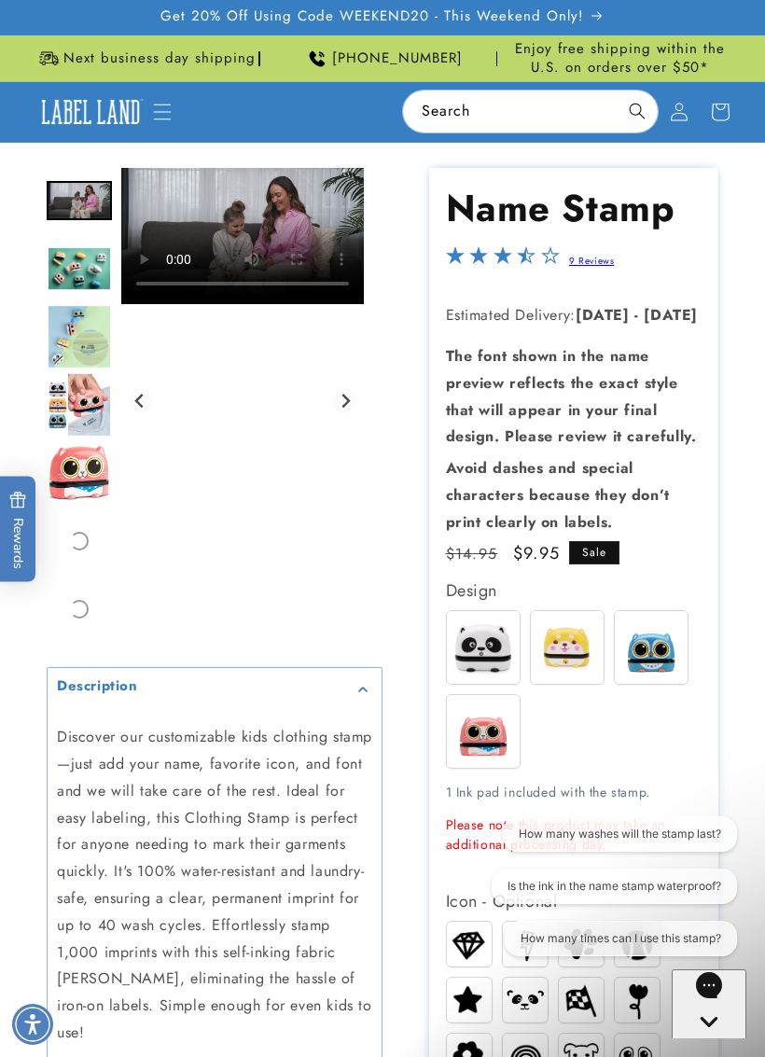
click at [346, 187] on video "Gallery Viewer" at bounding box center [242, 236] width 243 height 136
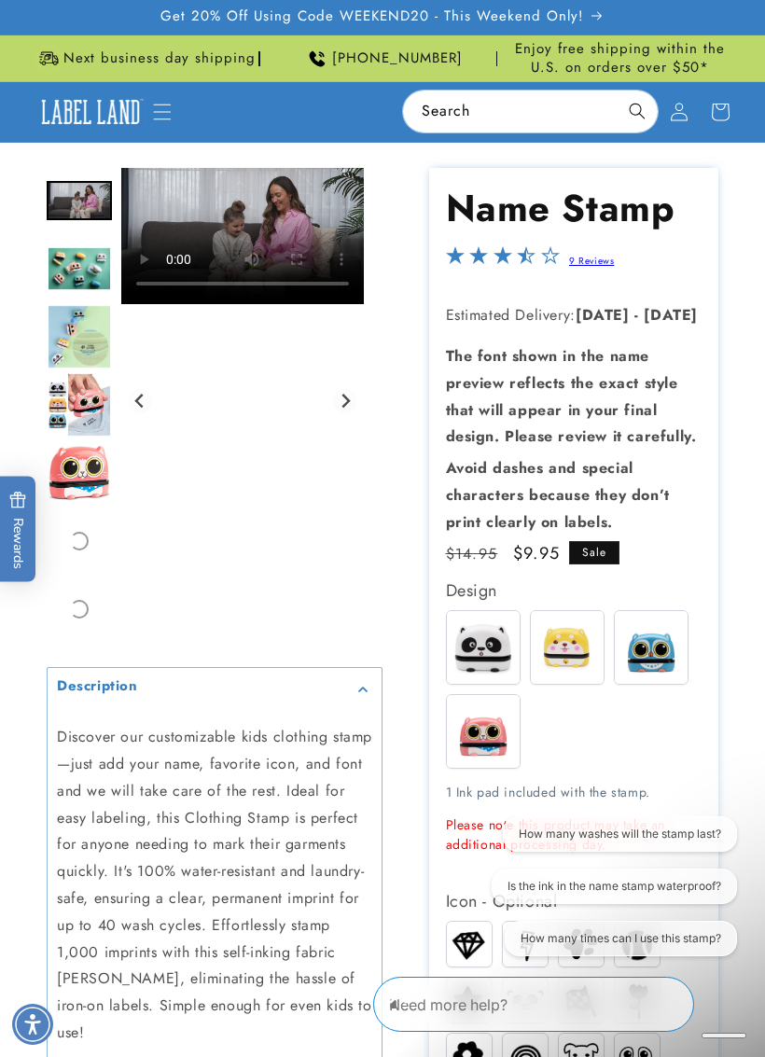
click at [203, 254] on video "Gallery Viewer" at bounding box center [242, 236] width 243 height 136
click at [227, 245] on video "Gallery Viewer" at bounding box center [242, 236] width 243 height 136
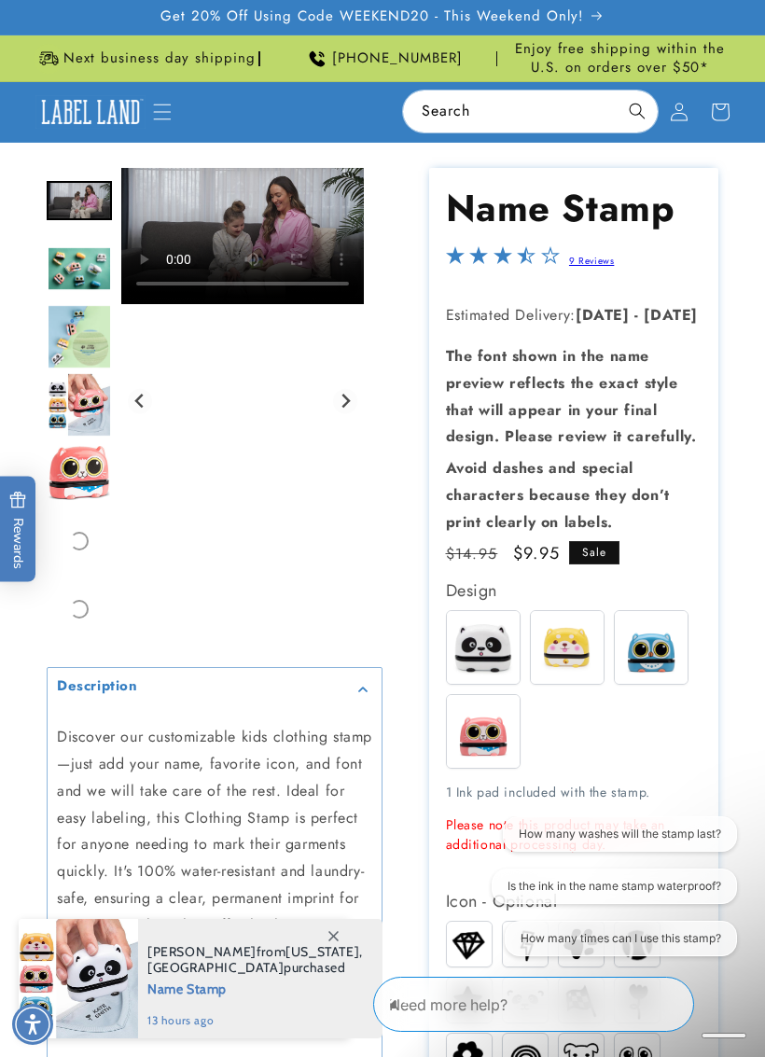
click at [187, 185] on video "Gallery Viewer" at bounding box center [242, 236] width 243 height 136
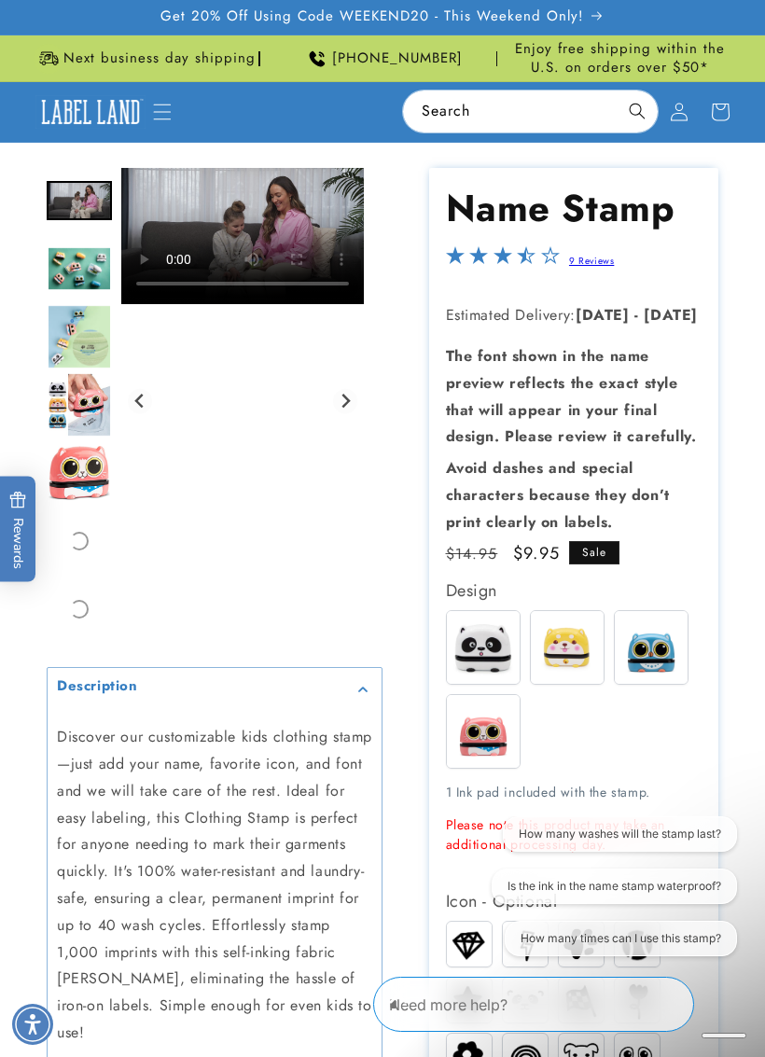
click at [173, 193] on video "Gallery Viewer" at bounding box center [242, 236] width 243 height 136
click at [72, 342] on img "Go to slide 5" at bounding box center [79, 336] width 65 height 65
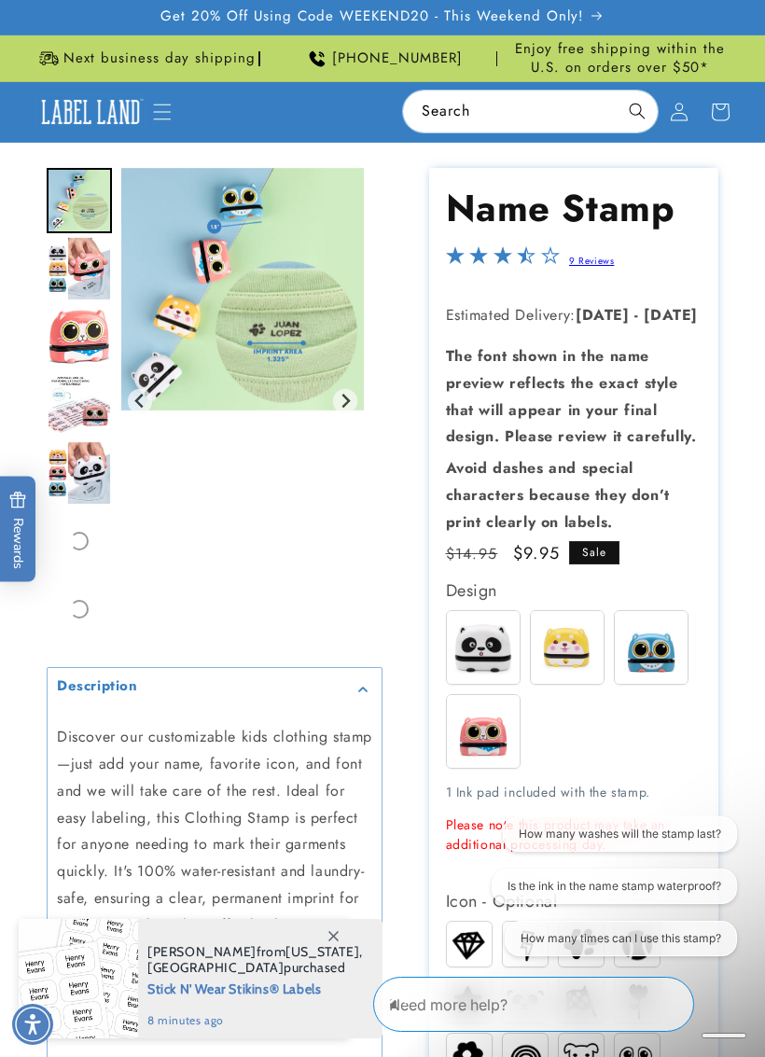
click at [64, 334] on img "Go to slide 7" at bounding box center [79, 336] width 65 height 57
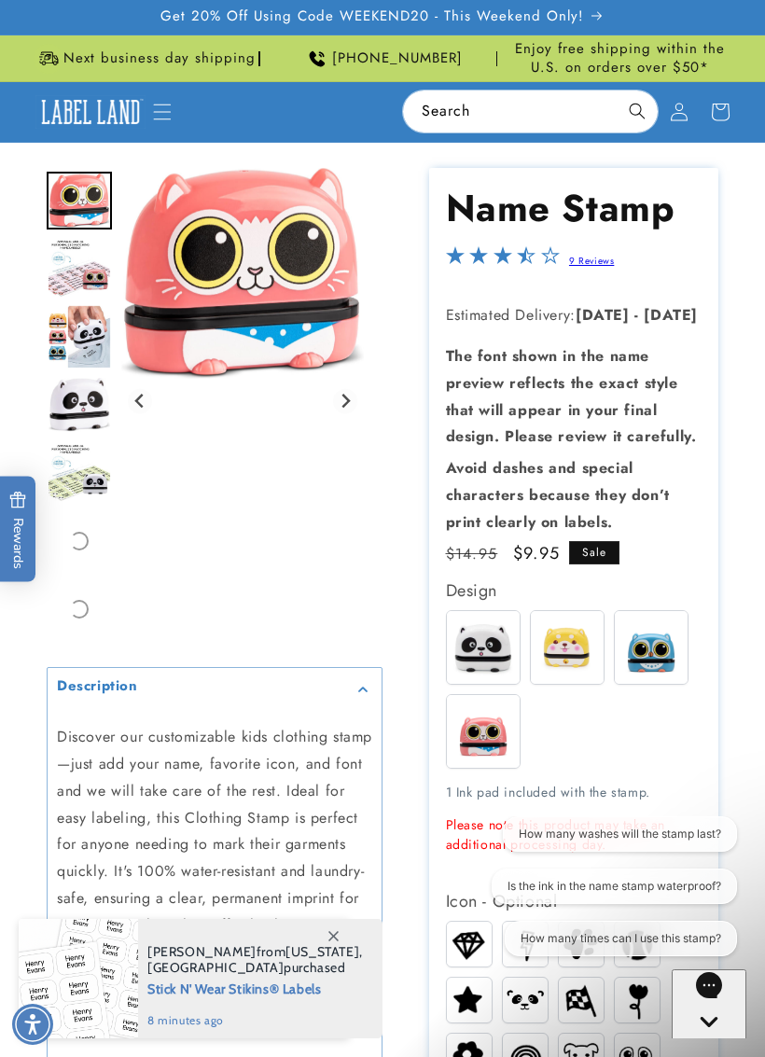
click at [72, 273] on img "Go to slide 8" at bounding box center [79, 269] width 65 height 60
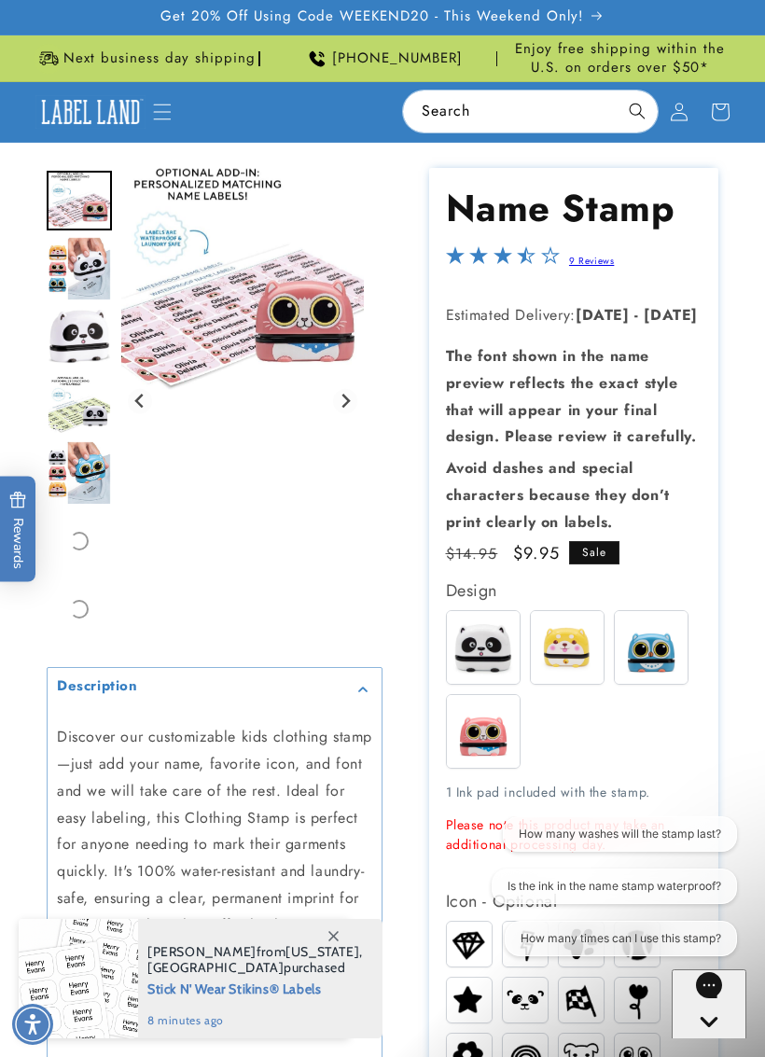
click at [65, 460] on img "Go to slide 12" at bounding box center [79, 472] width 64 height 65
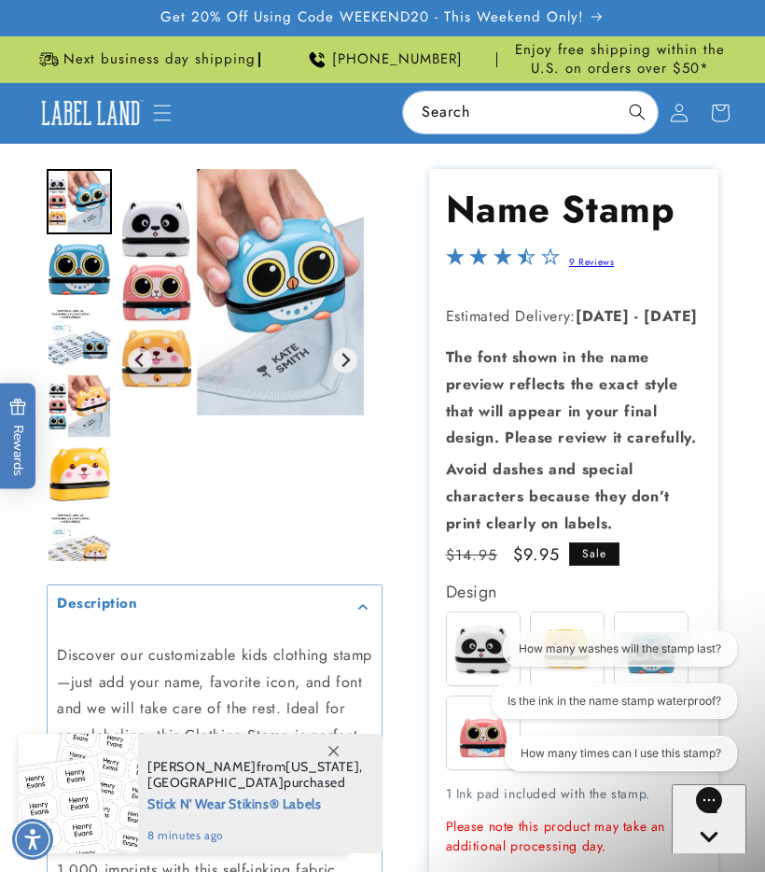
click at [762, 1] on div "Get 20% Off Using Code WEEKEND20 - This Weekend Only!" at bounding box center [382, 17] width 765 height 35
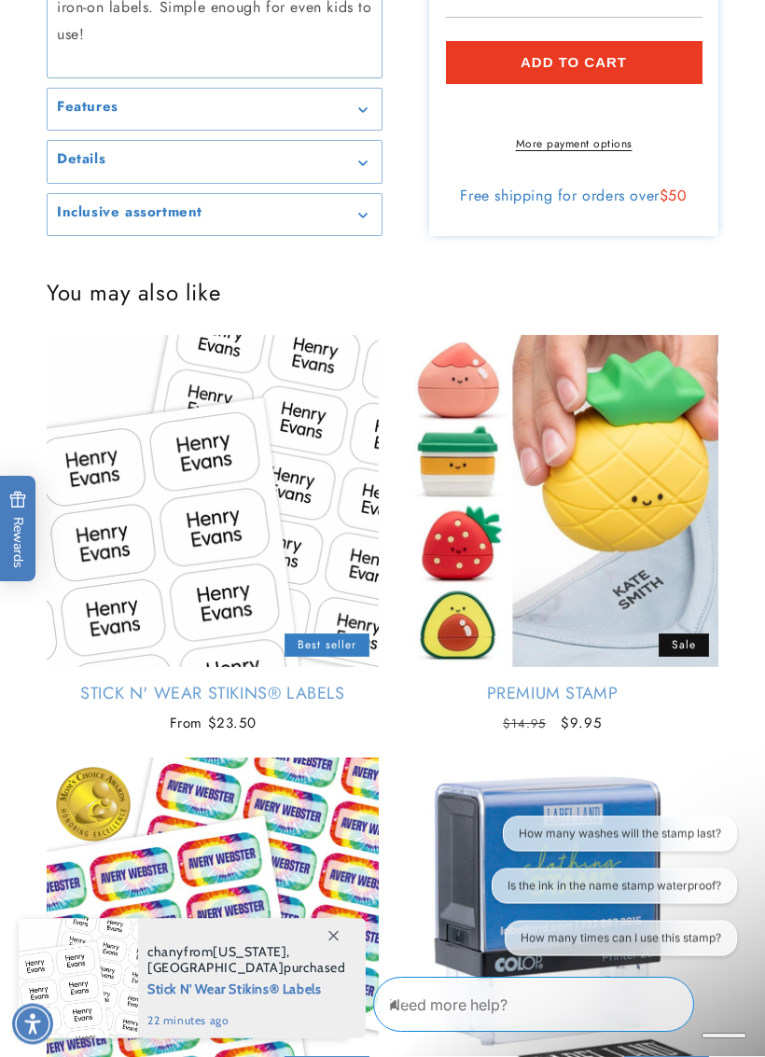
scroll to position [1964, 0]
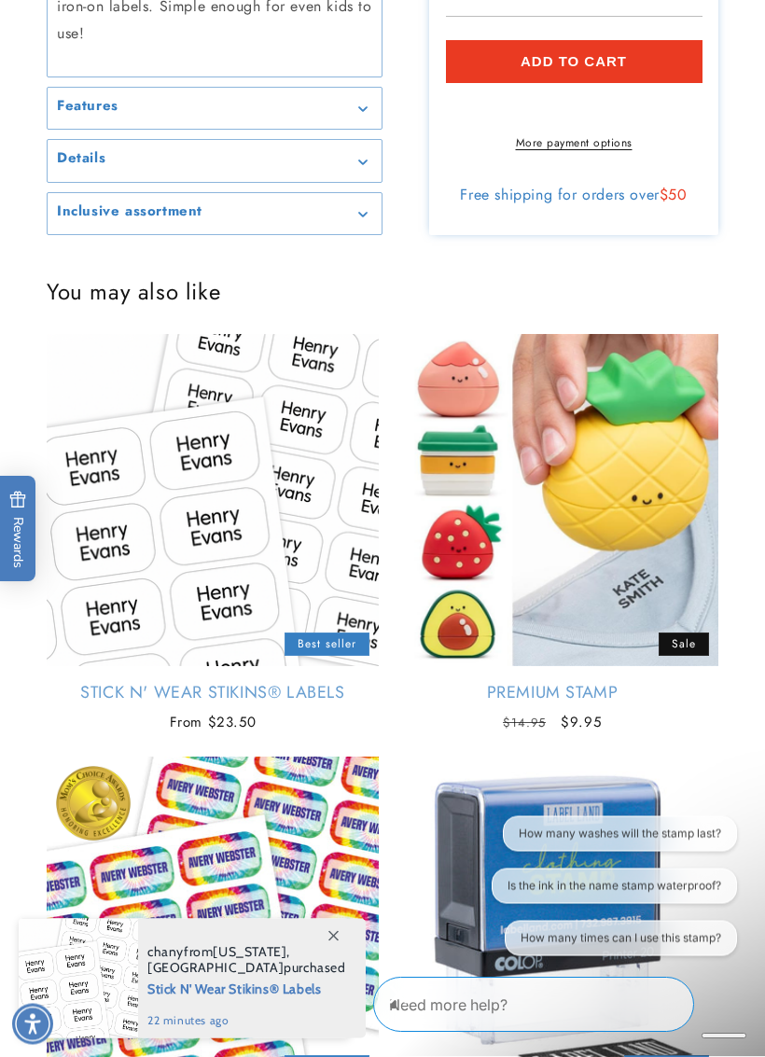
click at [472, 683] on link "Premium Stamp" at bounding box center [552, 693] width 332 height 21
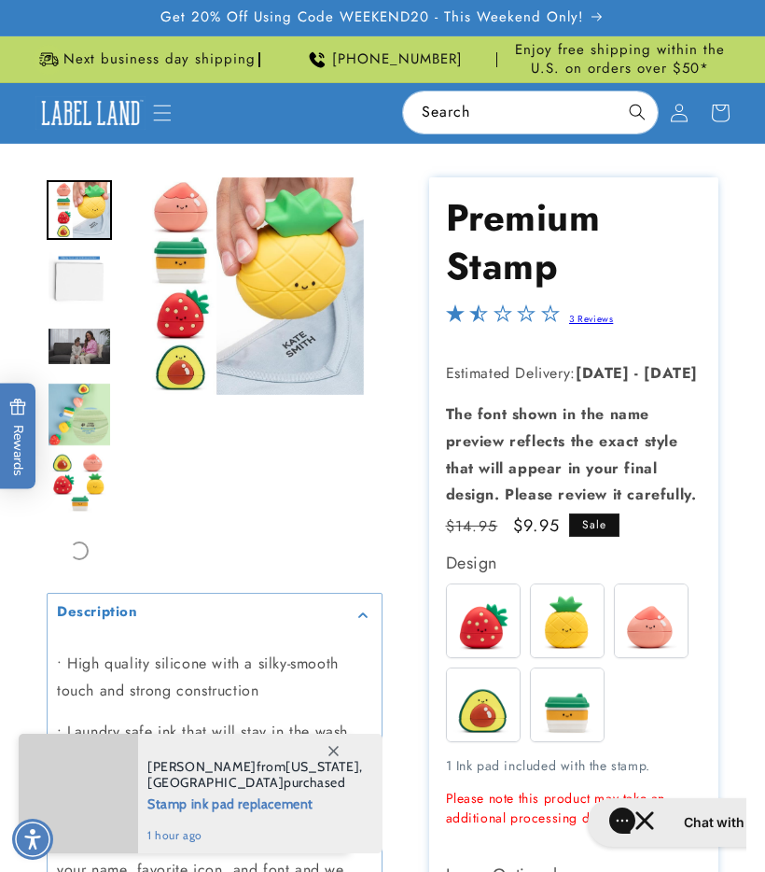
click at [479, 718] on img at bounding box center [483, 704] width 73 height 73
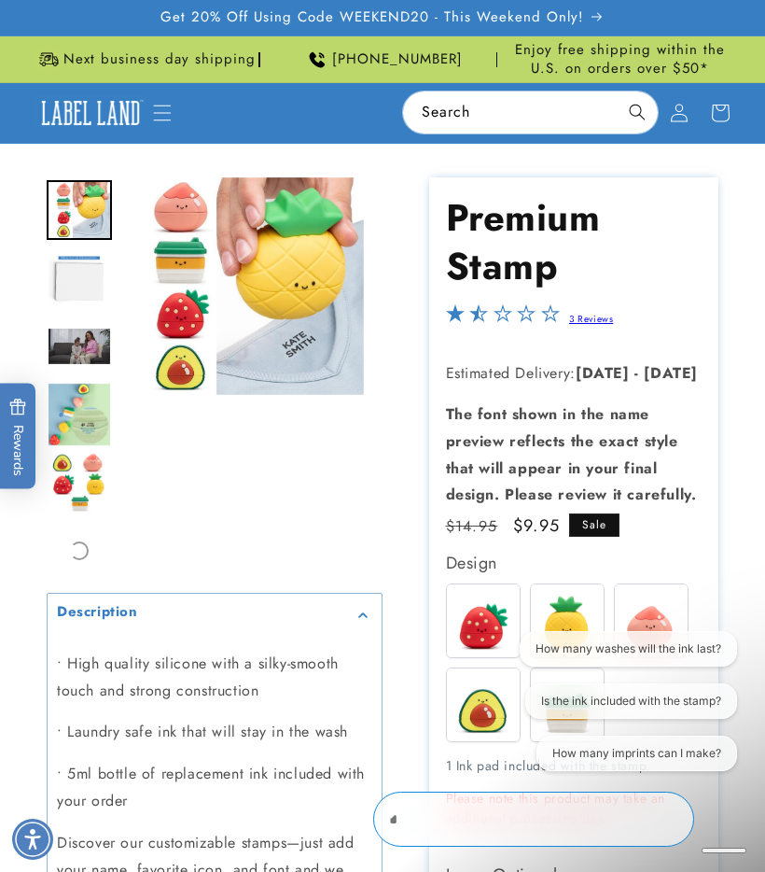
click at [470, 637] on img at bounding box center [483, 620] width 73 height 73
click at [567, 622] on img at bounding box center [567, 620] width 73 height 73
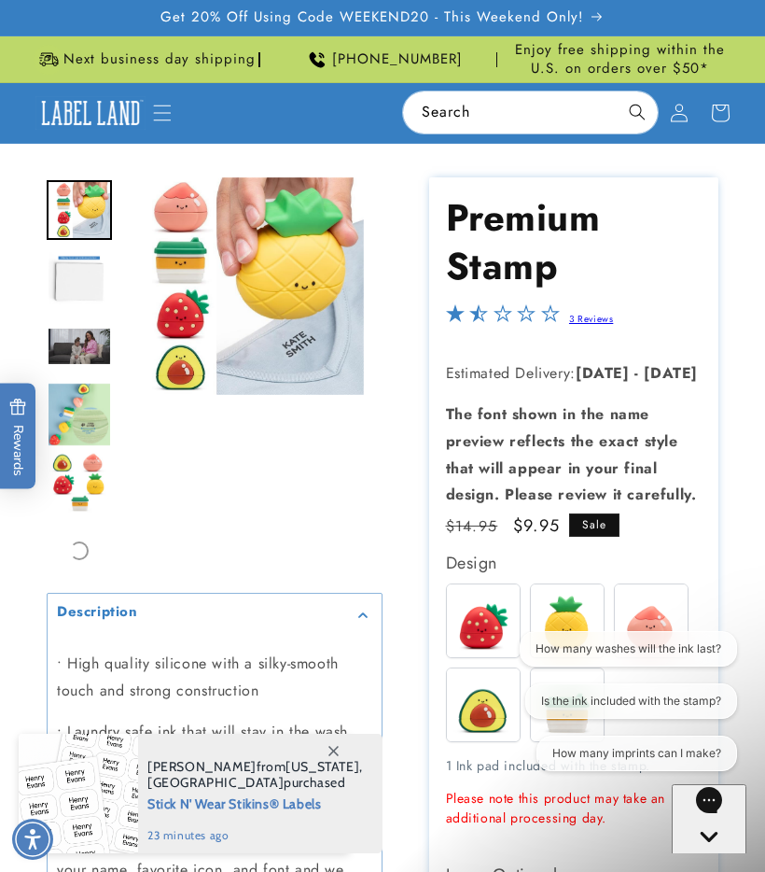
click at [571, 621] on img at bounding box center [567, 620] width 73 height 73
click at [715, 860] on icon "Gorgias live chat" at bounding box center [709, 869] width 19 height 19
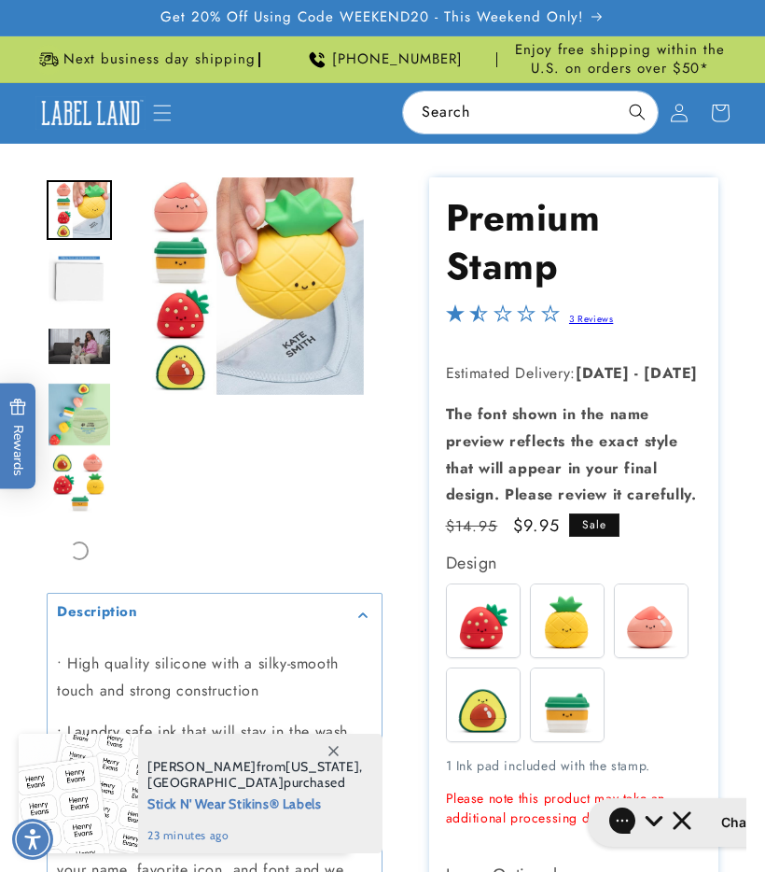
click at [678, 633] on img at bounding box center [651, 620] width 73 height 73
click at [586, 711] on img at bounding box center [567, 704] width 73 height 73
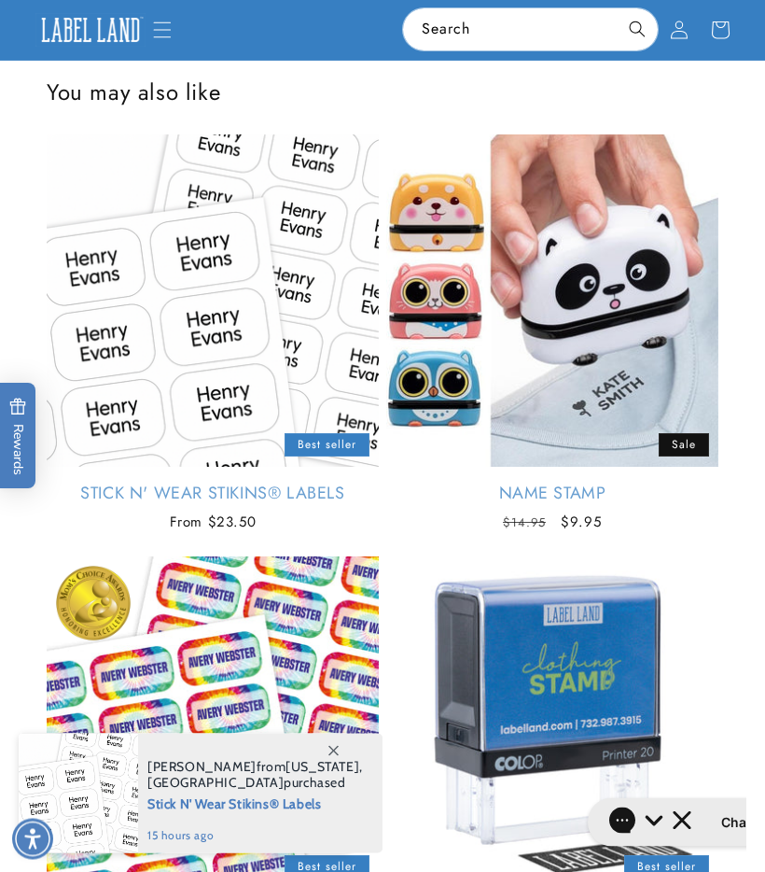
scroll to position [2584, 0]
click at [322, 504] on link "Stick N' Wear Stikins® Labels" at bounding box center [213, 492] width 332 height 21
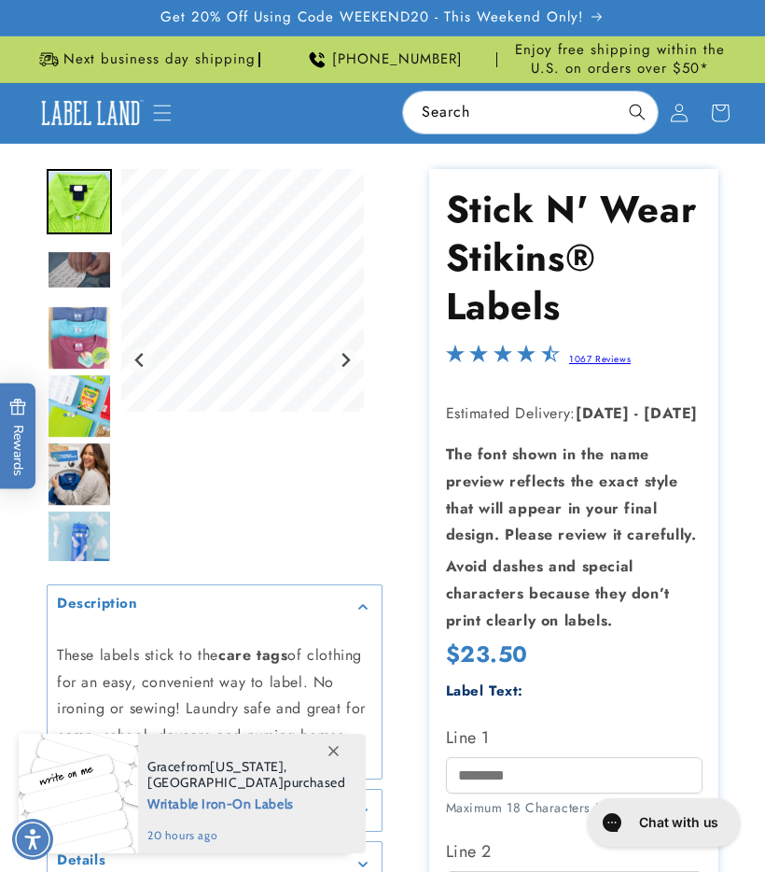
click at [96, 268] on img "Go to slide 3" at bounding box center [79, 269] width 65 height 38
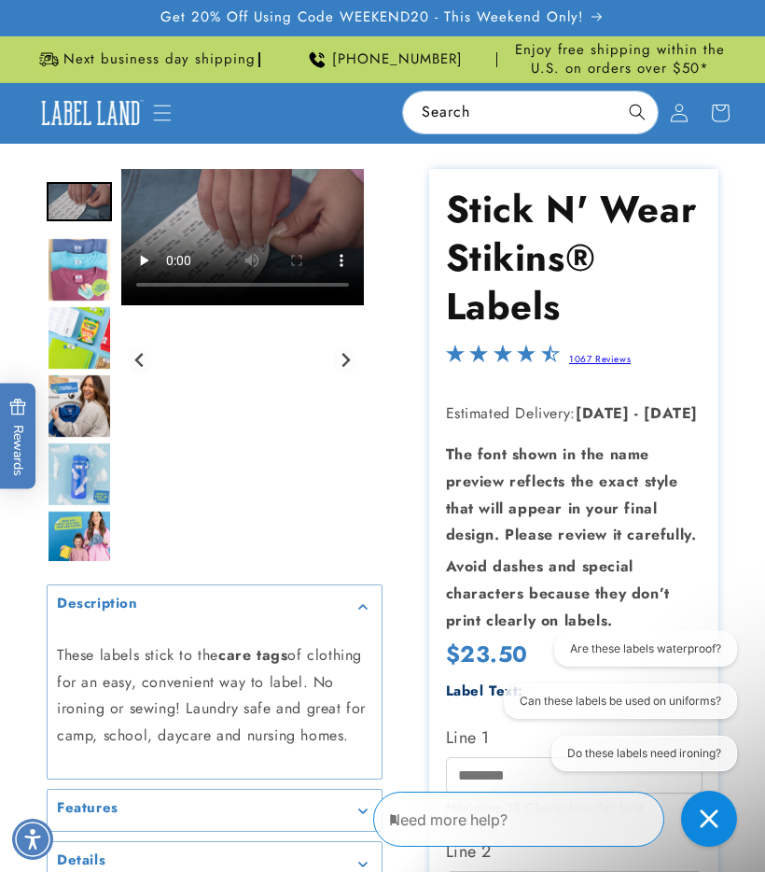
click at [99, 326] on img "Go to slide 5" at bounding box center [79, 337] width 65 height 65
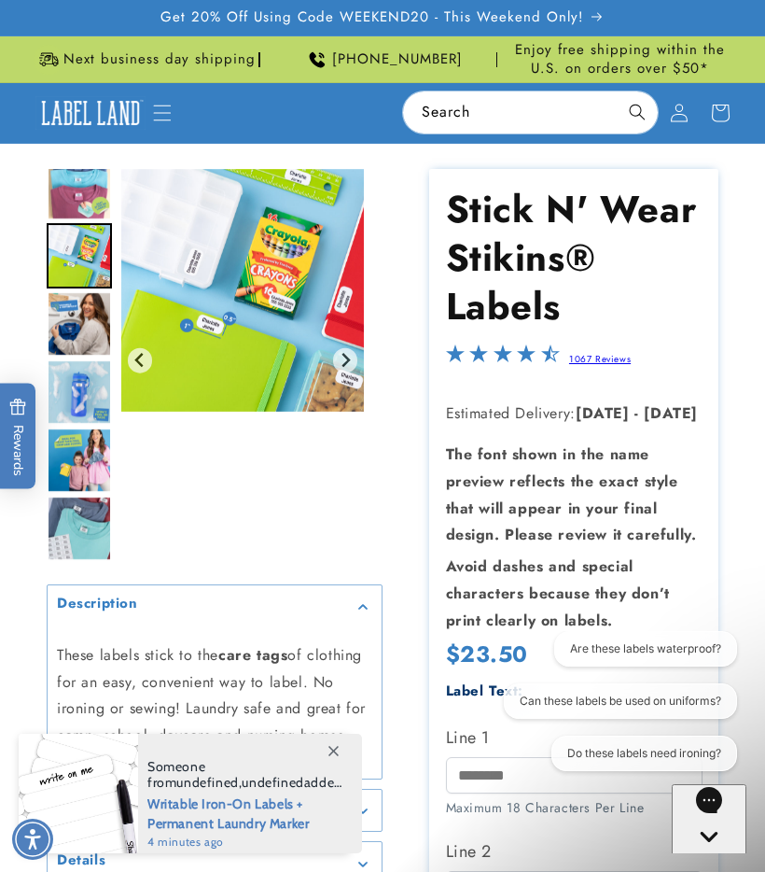
click at [68, 382] on img "Go to slide 7" at bounding box center [79, 391] width 65 height 65
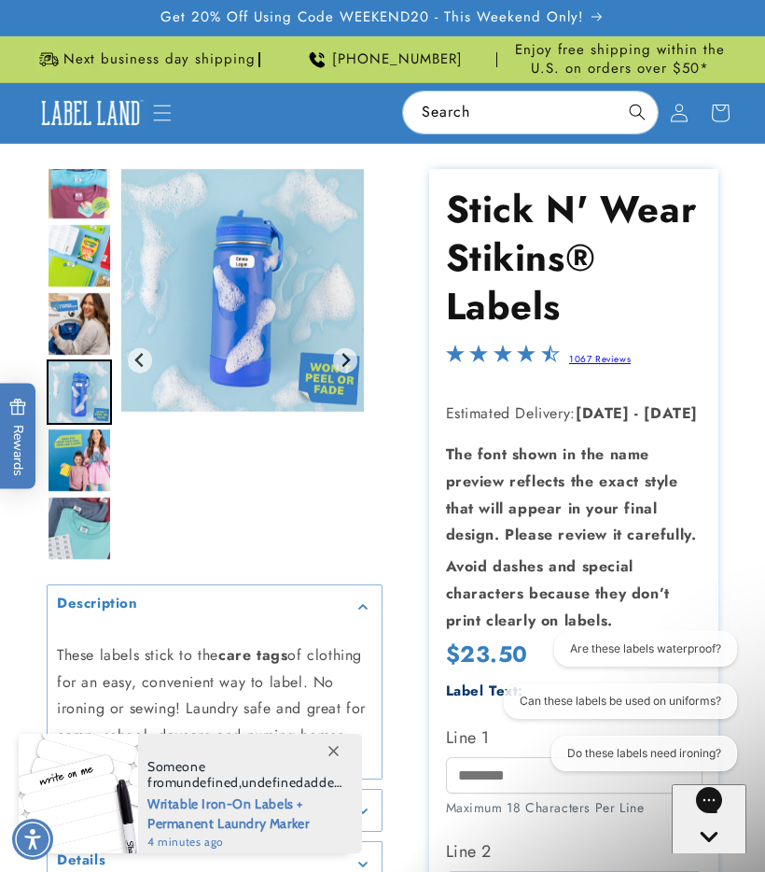
click at [87, 461] on img "Go to slide 8" at bounding box center [79, 459] width 65 height 65
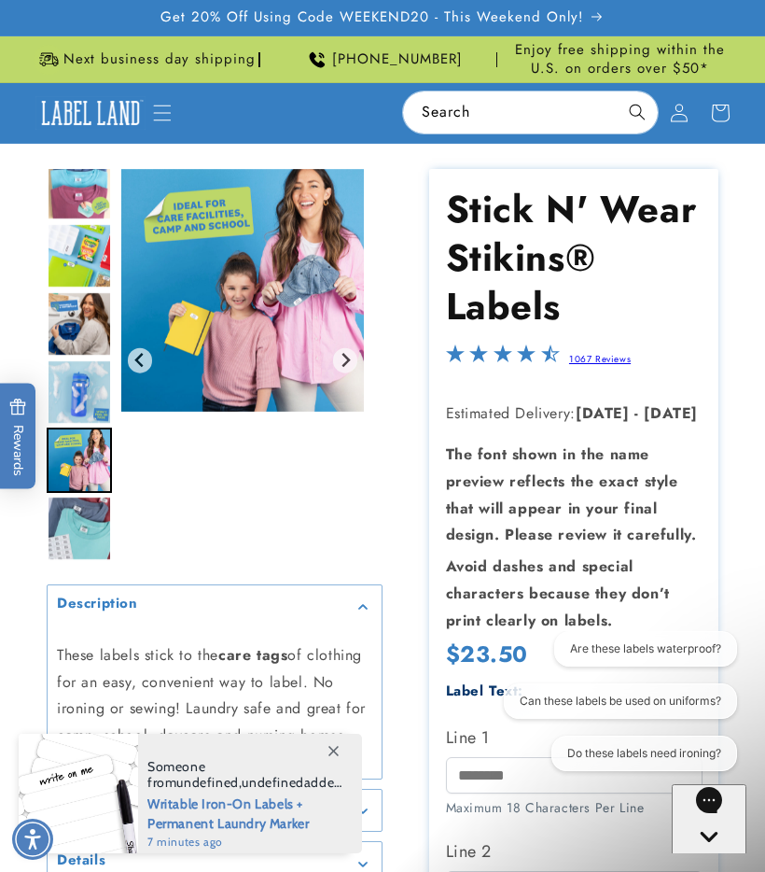
click at [87, 523] on img "Go to slide 9" at bounding box center [79, 528] width 65 height 65
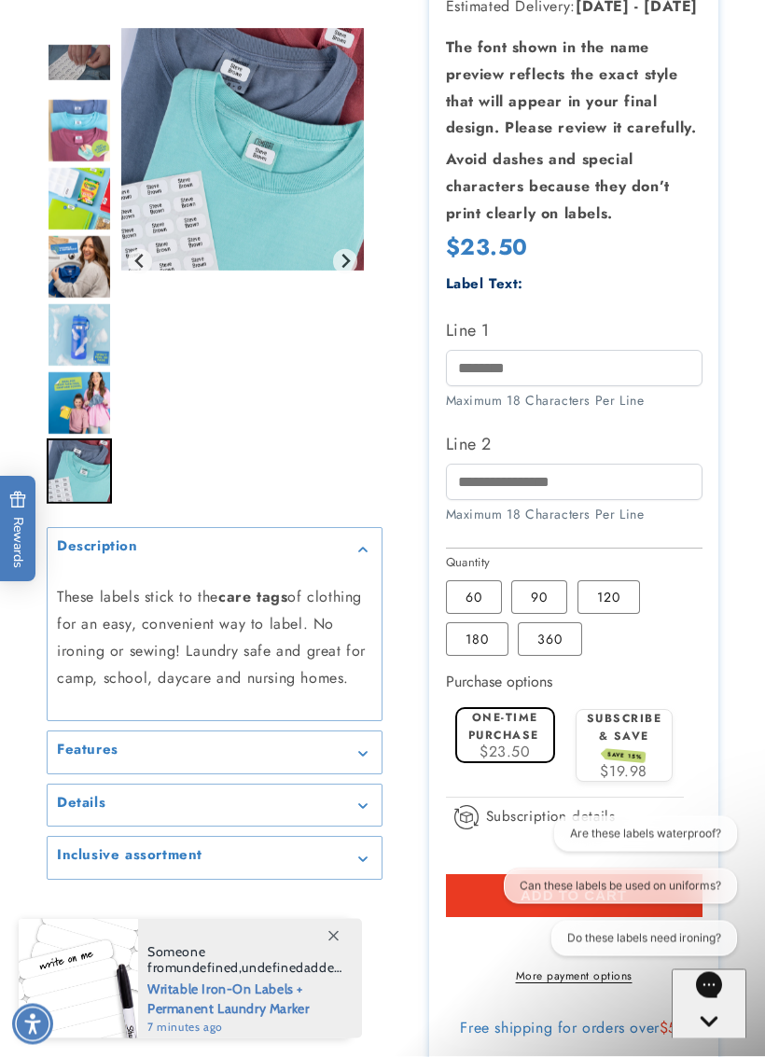
scroll to position [409, 0]
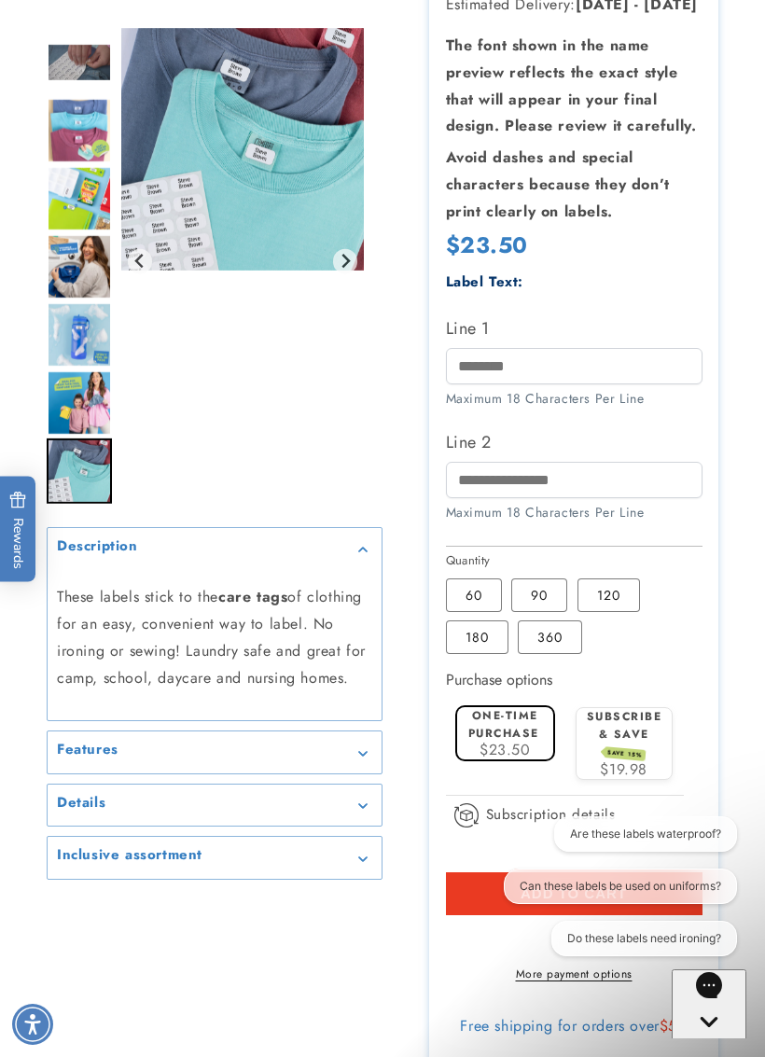
click at [461, 654] on label "180 Variant sold out or unavailable" at bounding box center [477, 638] width 63 height 34
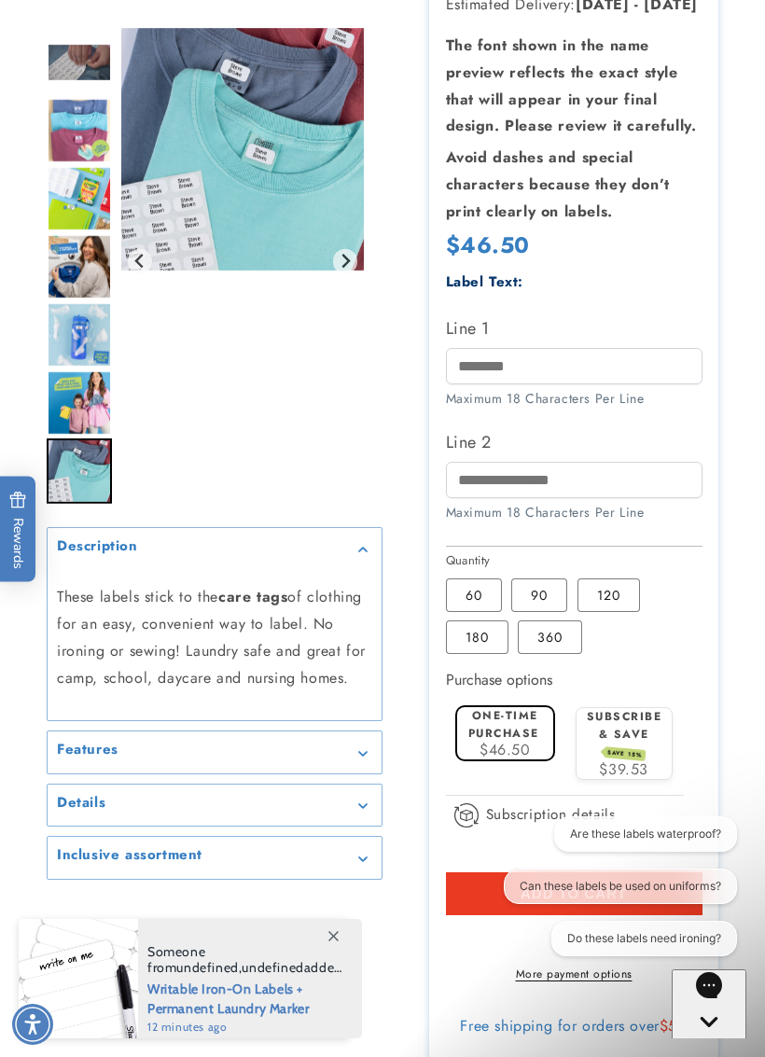
click at [532, 654] on label "360 Variant sold out or unavailable" at bounding box center [550, 638] width 64 height 34
click at [468, 654] on label "180 Variant sold out or unavailable" at bounding box center [477, 638] width 63 height 34
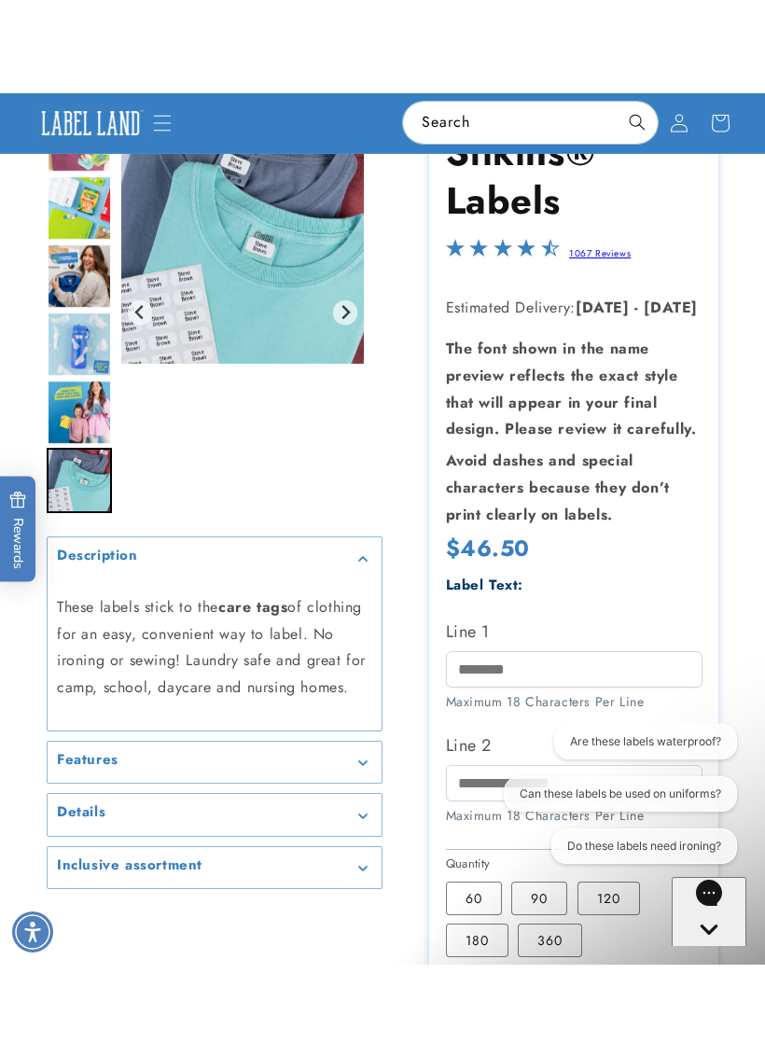
scroll to position [198, 0]
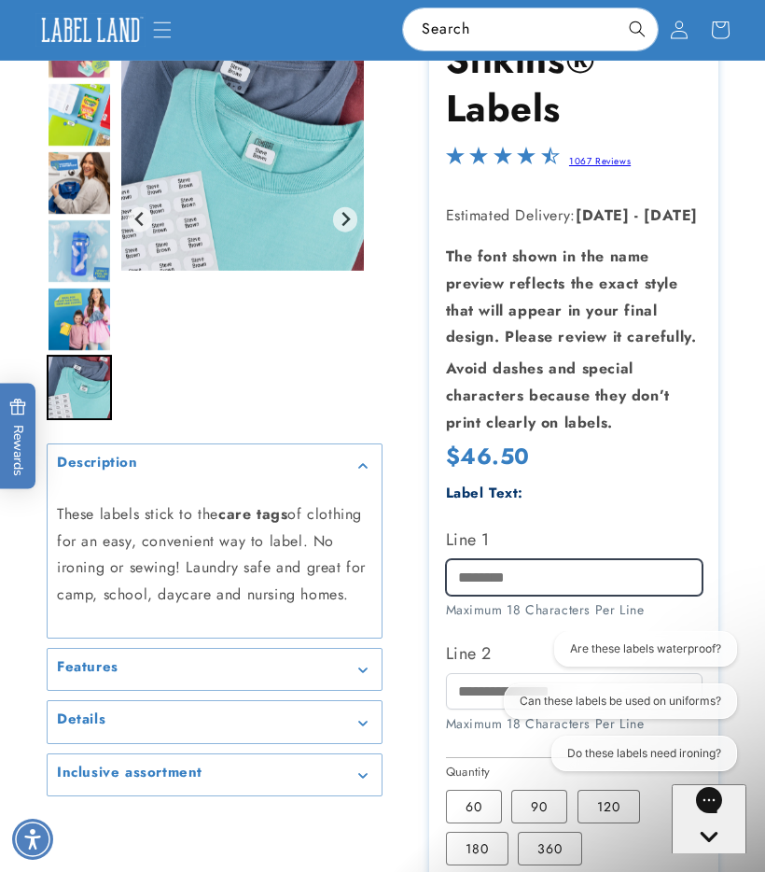
click at [572, 595] on input "Line 1" at bounding box center [574, 577] width 257 height 36
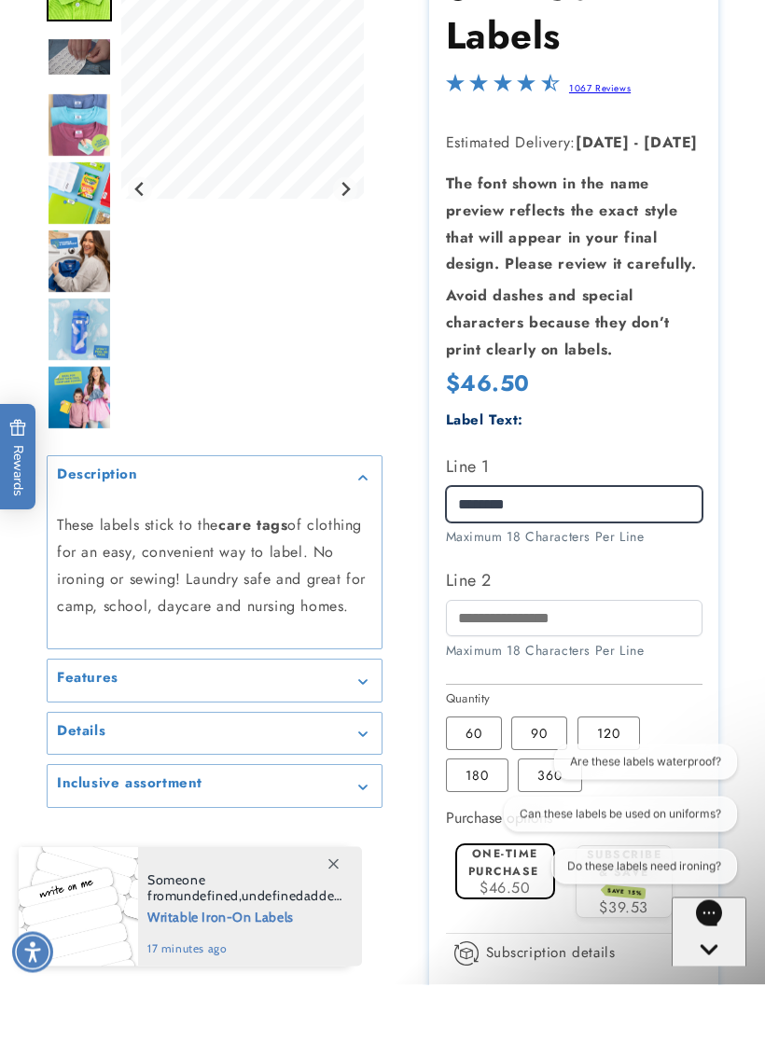
type input "*******"
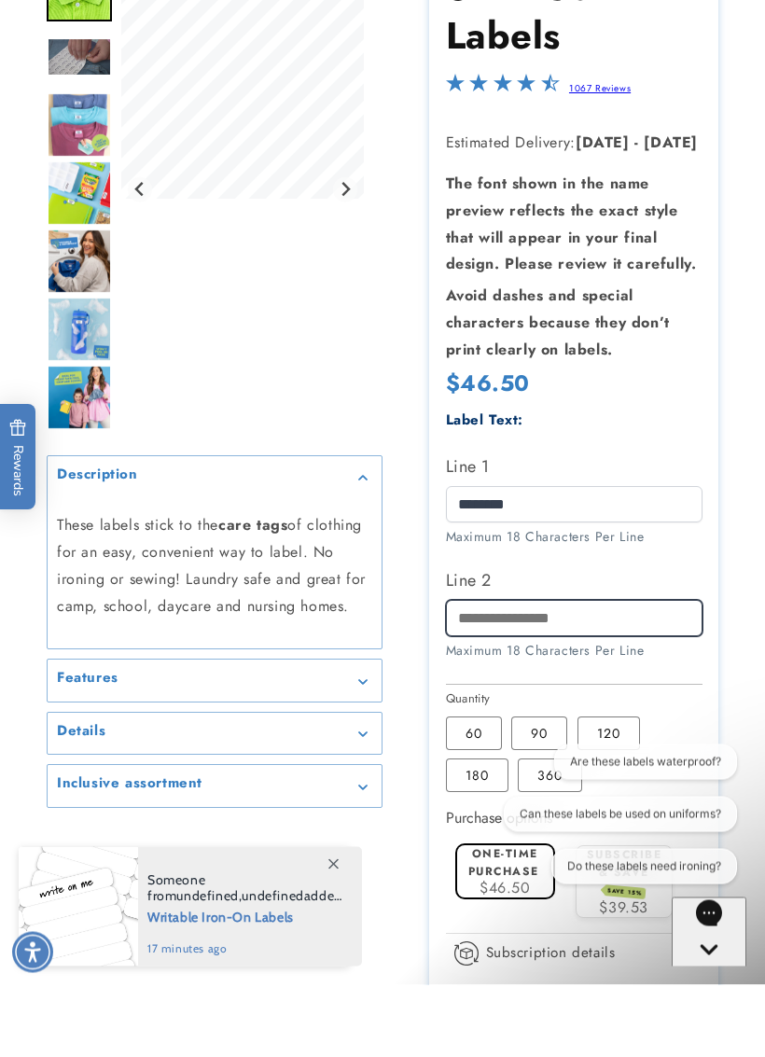
click at [587, 673] on input "Line 2" at bounding box center [574, 691] width 257 height 36
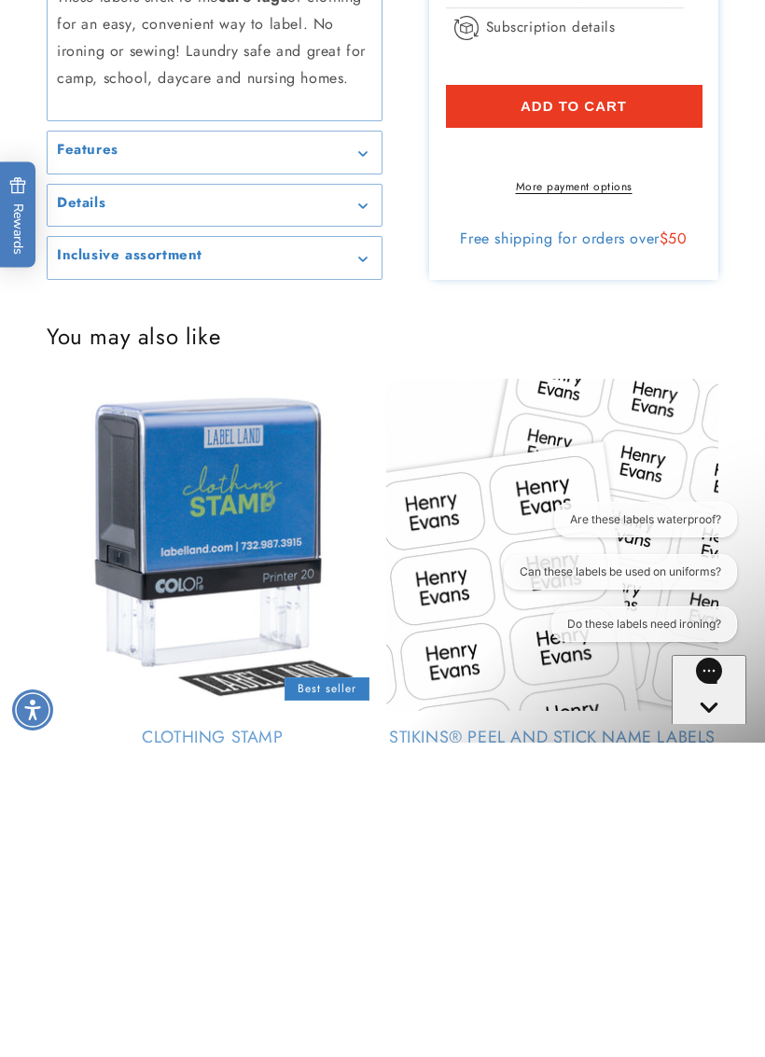
scroll to position [895, 0]
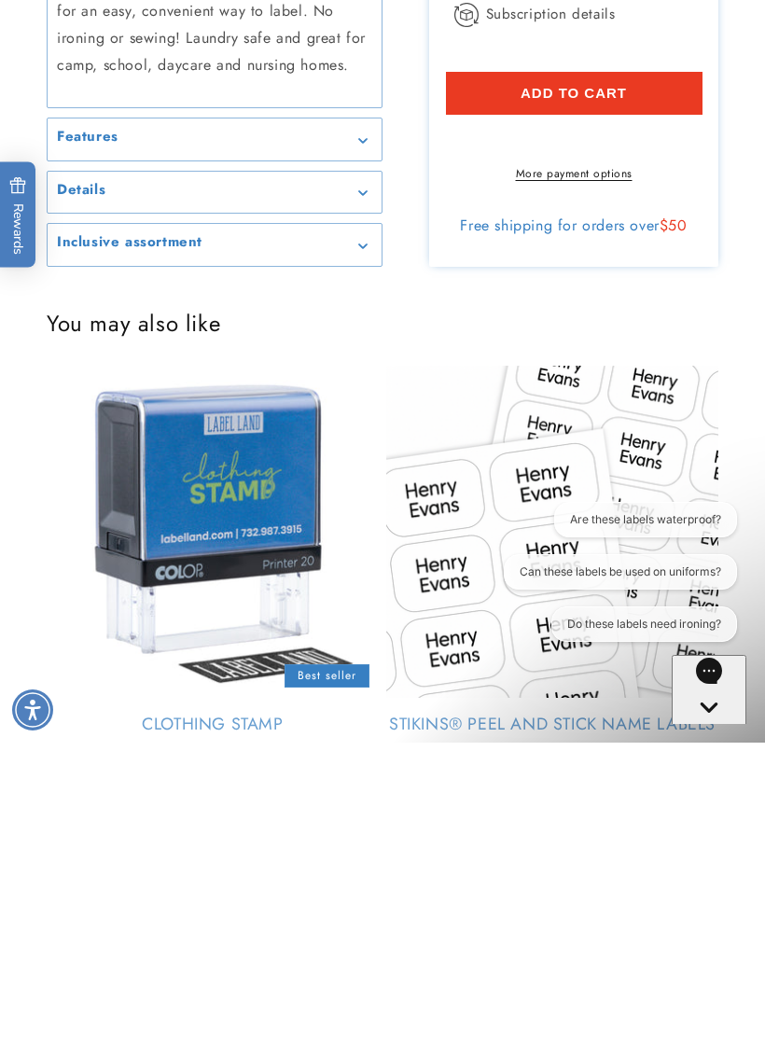
type input "*********"
click at [679, 622] on button "Do these labels need ironing?" at bounding box center [645, 624] width 186 height 35
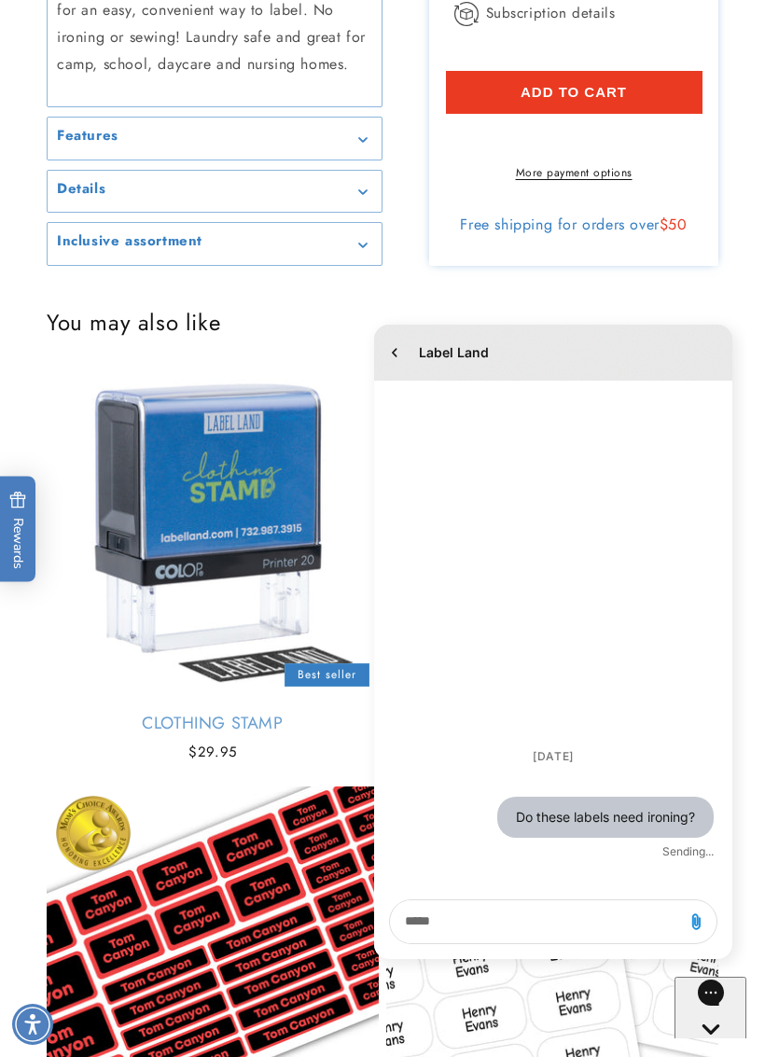
scroll to position [0, 0]
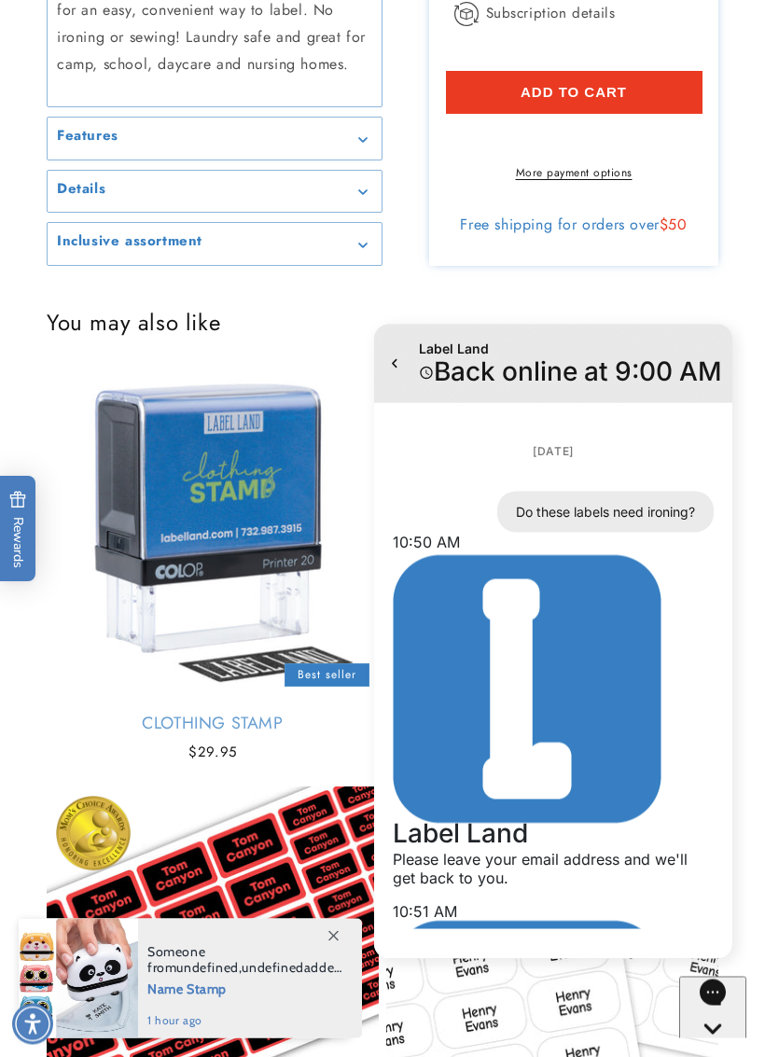
scroll to position [1210, 0]
type input "**********"
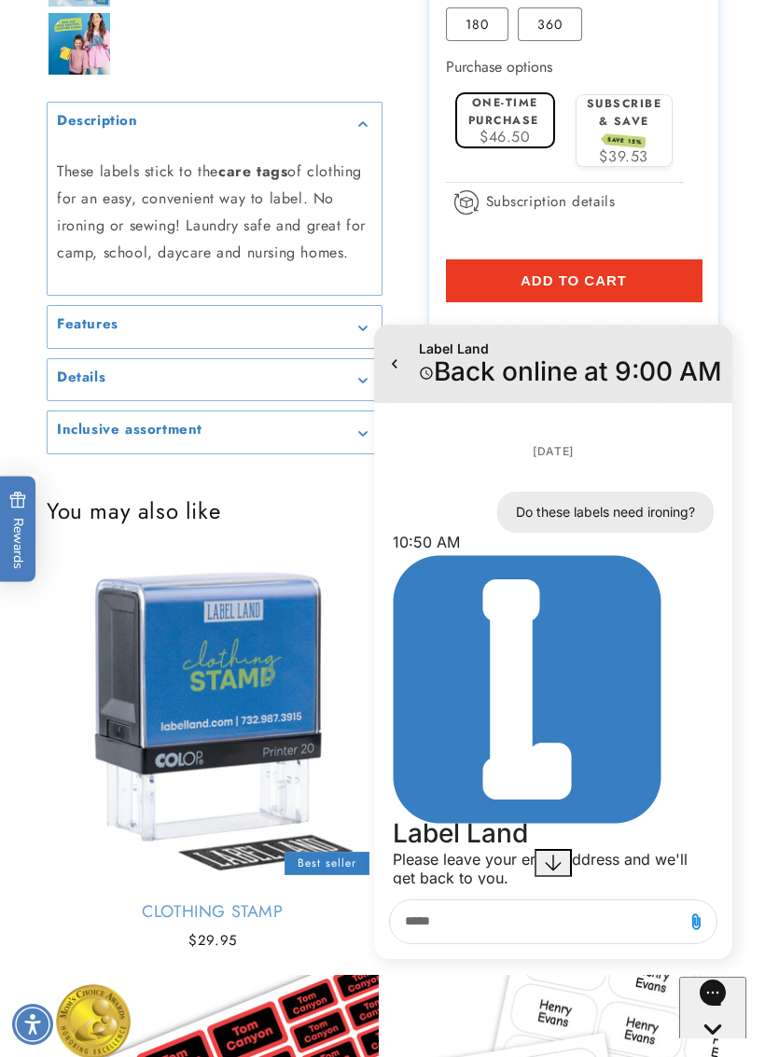
scroll to position [1026, 0]
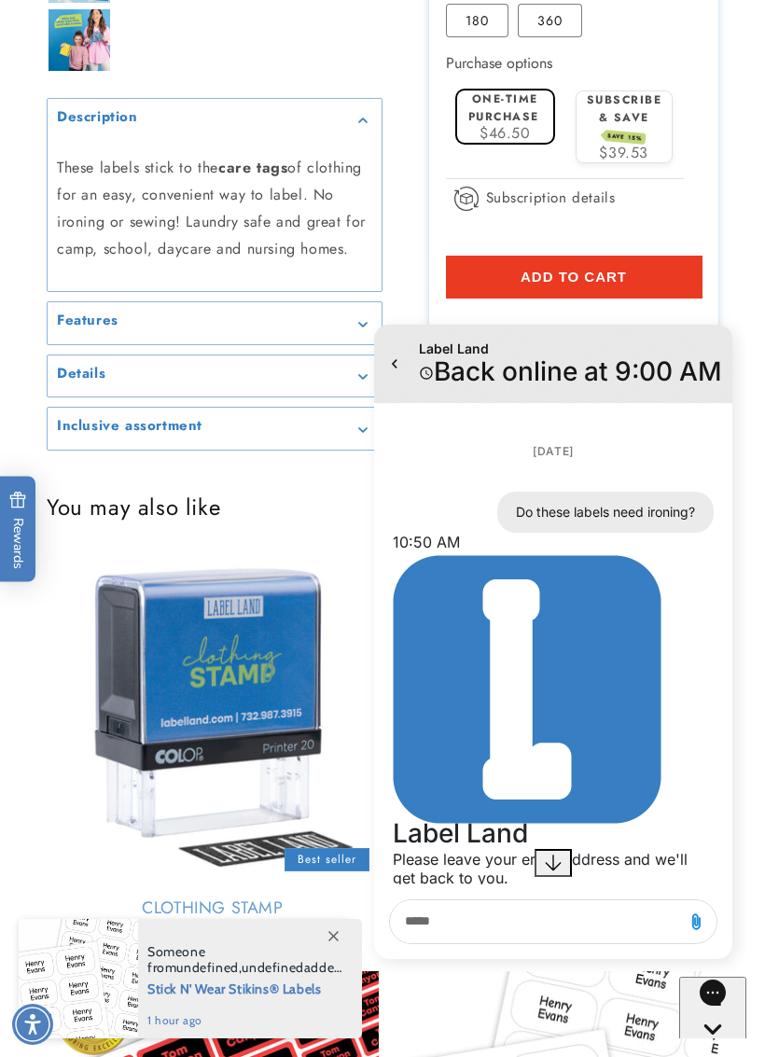
click at [559, 37] on label "360 Variant sold out or unavailable" at bounding box center [550, 21] width 64 height 34
click at [488, 37] on label "180 Variant sold out or unavailable" at bounding box center [477, 21] width 63 height 34
click at [647, 154] on div "Subscribe & save SAVE 15% $39.53" at bounding box center [623, 125] width 85 height 69
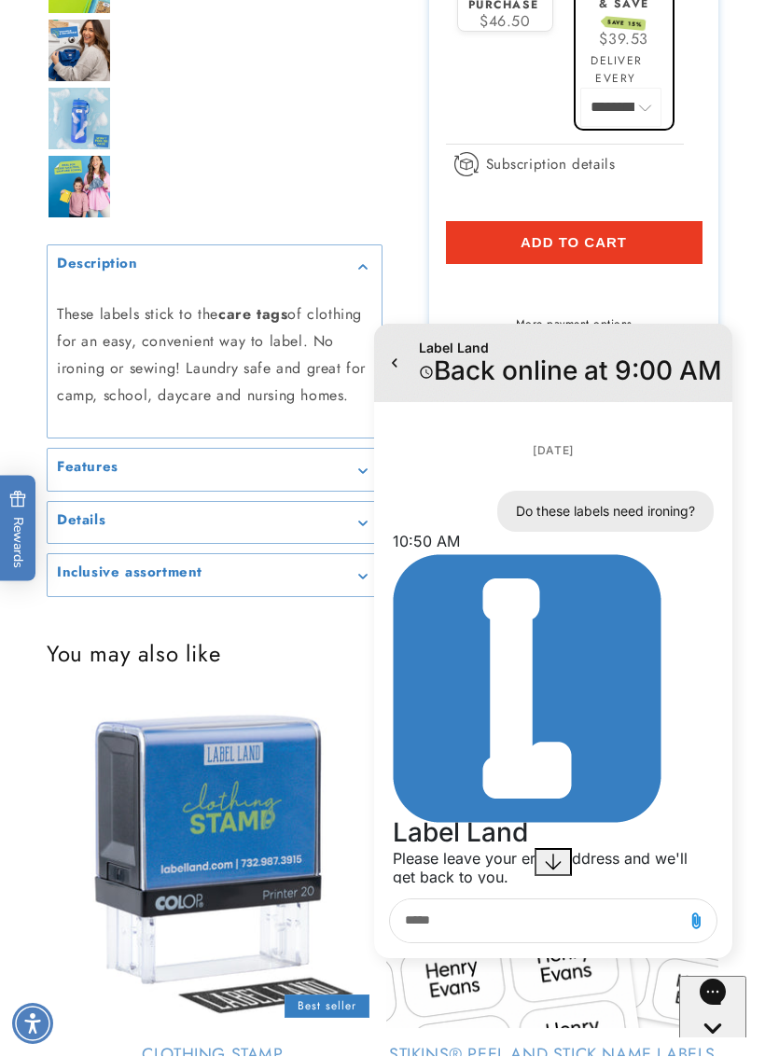
scroll to position [1139, 0]
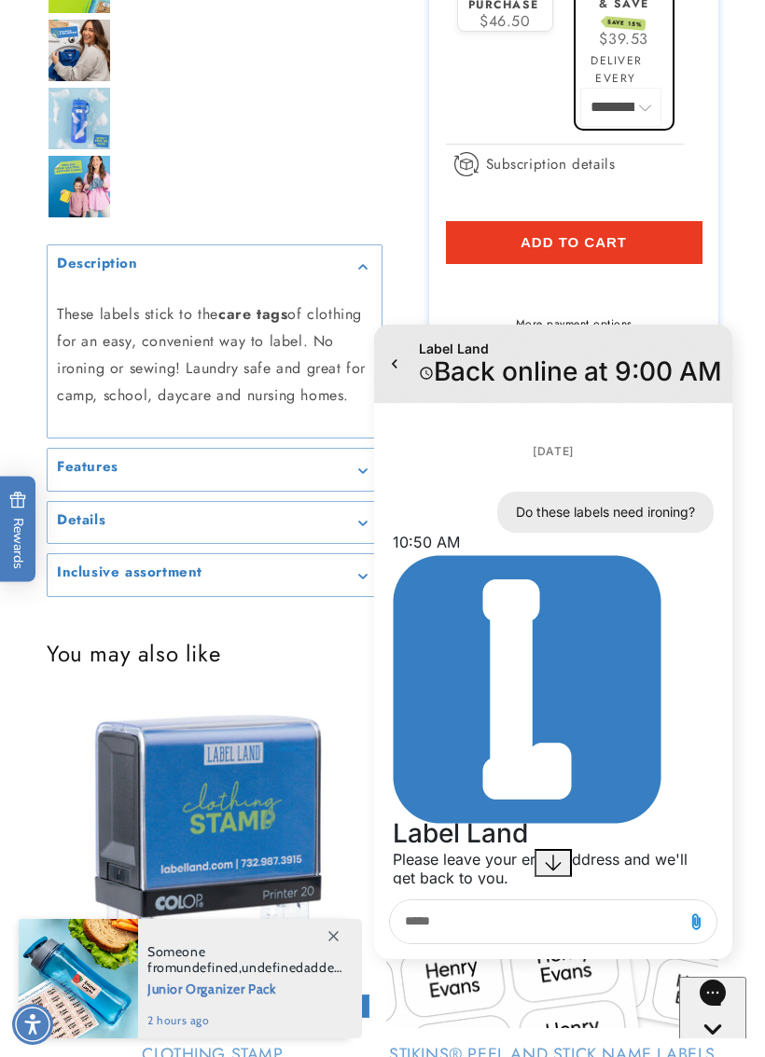
click at [391, 340] on div "Label Land Back online at 9:00 AM" at bounding box center [553, 364] width 358 height 78
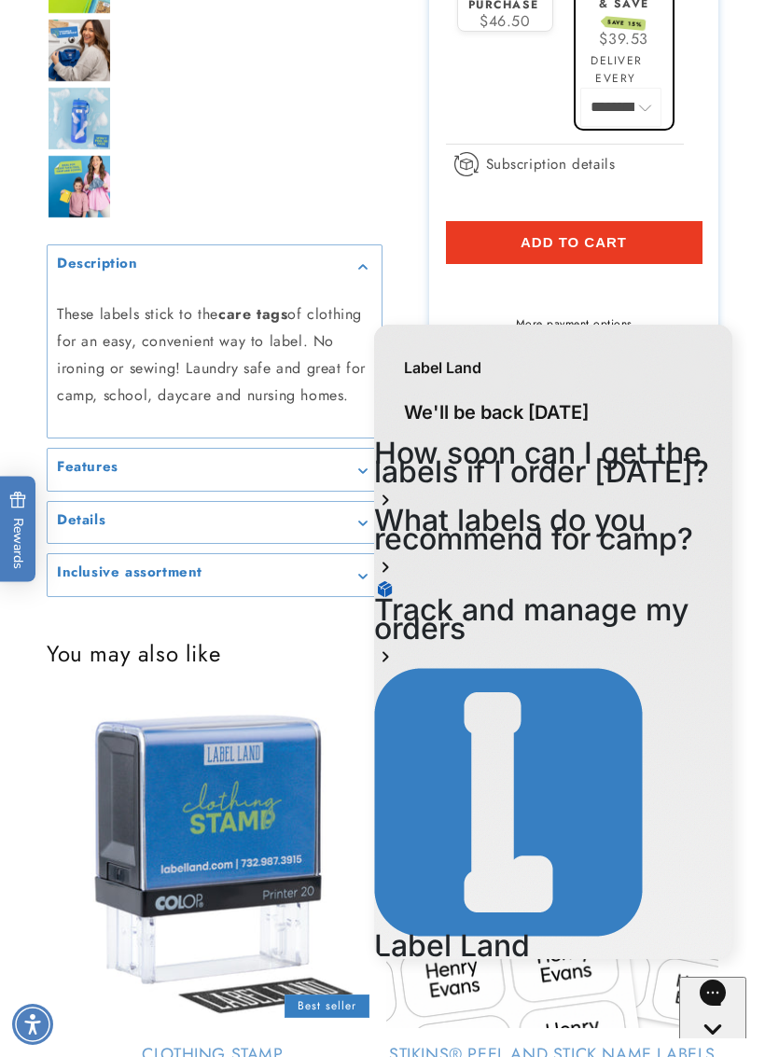
click at [293, 491] on summary "Features" at bounding box center [215, 470] width 334 height 42
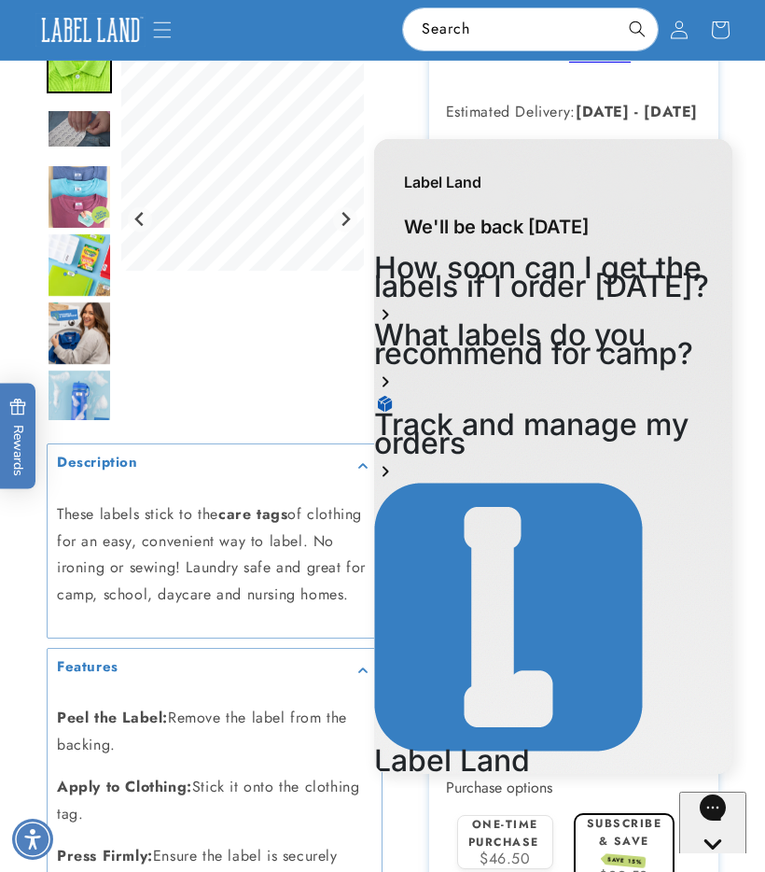
scroll to position [298, 0]
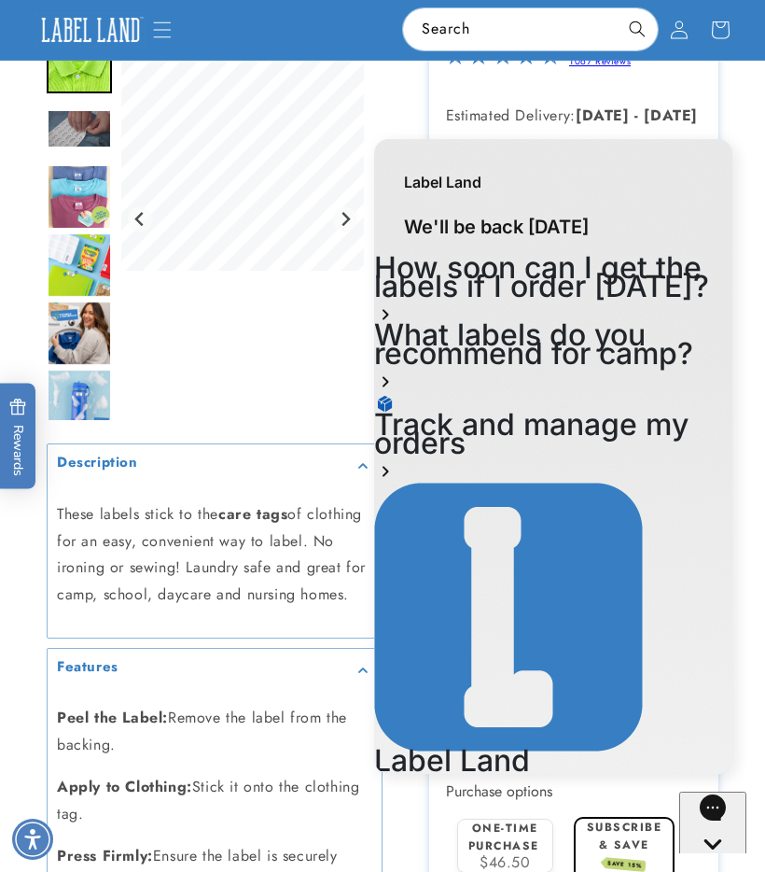
click at [704, 867] on div "Gorgias live chat" at bounding box center [713, 878] width 52 height 23
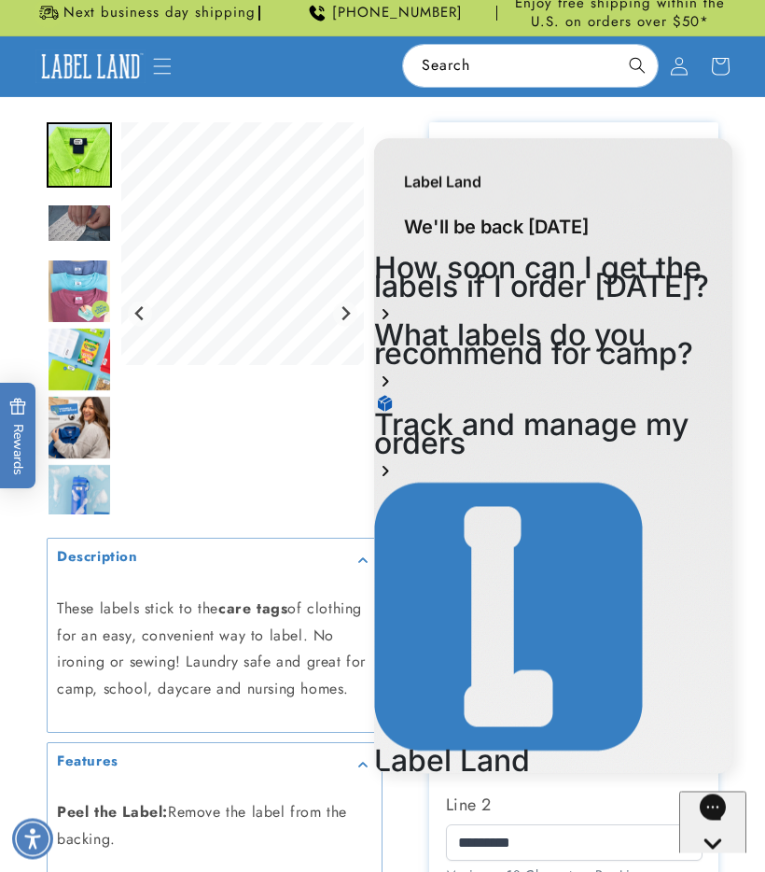
scroll to position [0, 0]
